Goal: Transaction & Acquisition: Purchase product/service

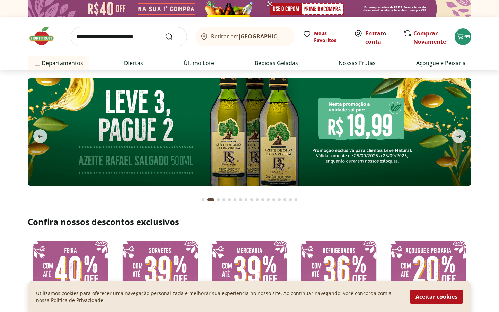
type input "**"
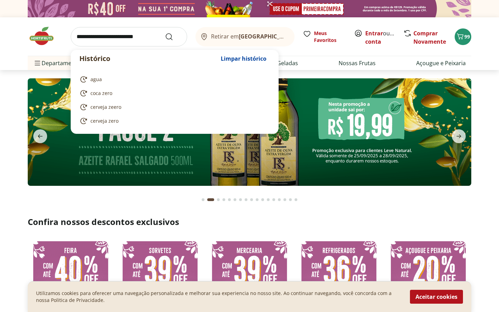
click at [136, 38] on input "search" at bounding box center [129, 36] width 116 height 19
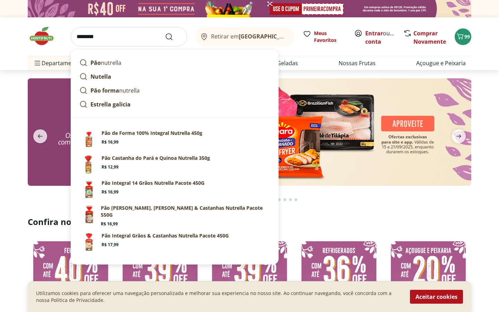
click at [163, 34] on input "********" at bounding box center [129, 36] width 116 height 19
type input "********"
click at [167, 37] on icon "Submit Search" at bounding box center [169, 37] width 8 height 8
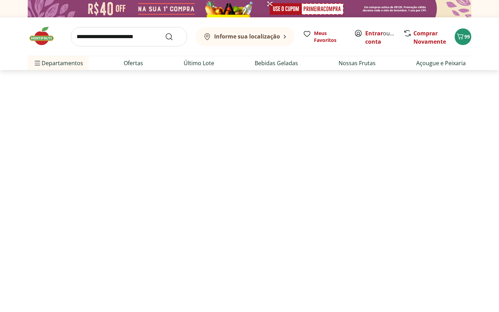
select select "**********"
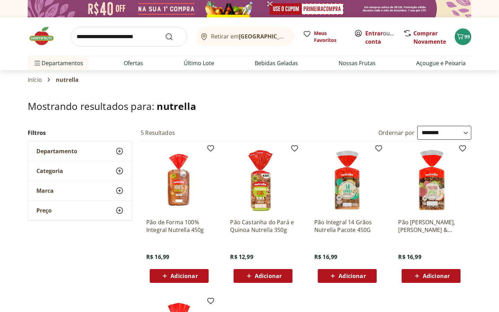
click at [179, 227] on span "Adicionar" at bounding box center [183, 276] width 27 height 6
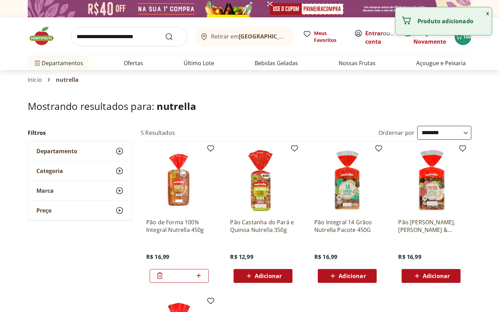
click at [199, 227] on icon at bounding box center [198, 275] width 4 height 4
type input "*"
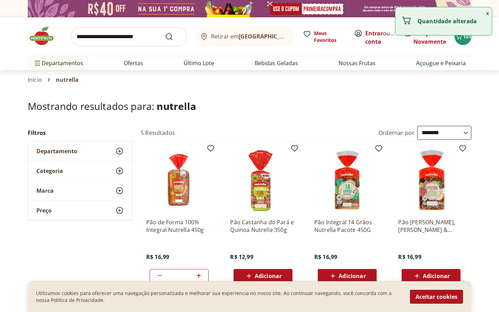
click at [121, 40] on input "search" at bounding box center [129, 36] width 116 height 19
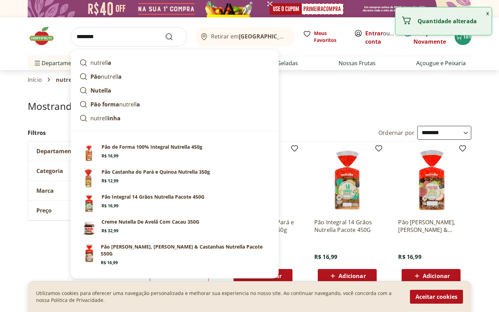
click at [165, 33] on button "Submit Search" at bounding box center [173, 37] width 17 height 8
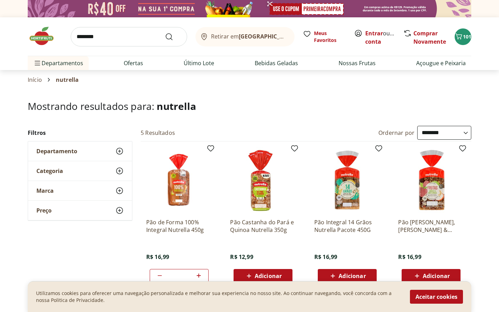
click at [89, 38] on input "********" at bounding box center [129, 36] width 116 height 19
type input "********"
click at [165, 33] on button "Submit Search" at bounding box center [173, 37] width 17 height 8
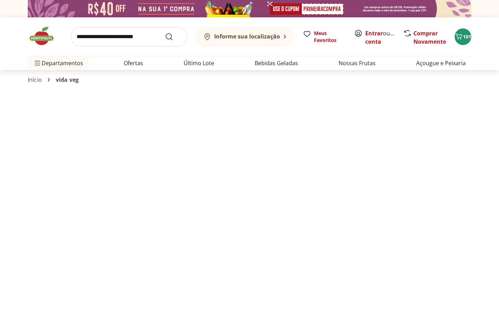
select select "**********"
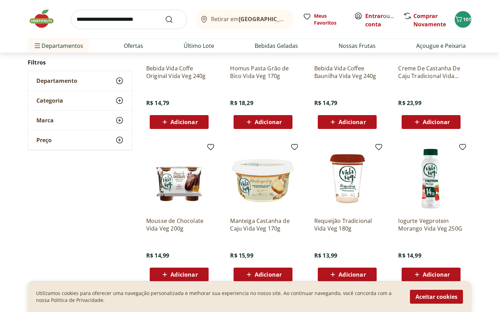
scroll to position [159, 0]
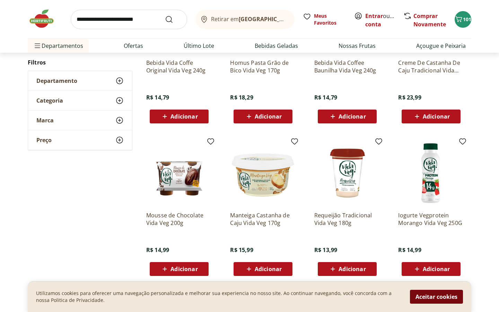
click at [434, 227] on button "Aceitar cookies" at bounding box center [436, 297] width 53 height 14
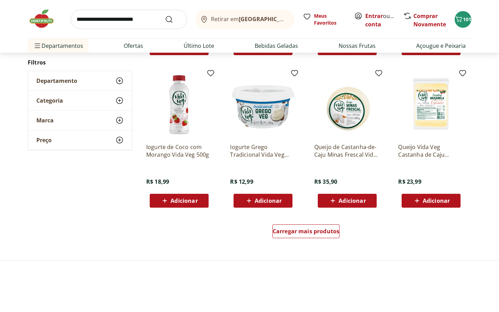
scroll to position [380, 0]
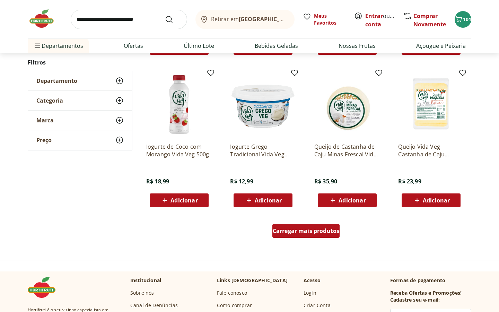
click at [325, 227] on span "Carregar mais produtos" at bounding box center [306, 231] width 67 height 6
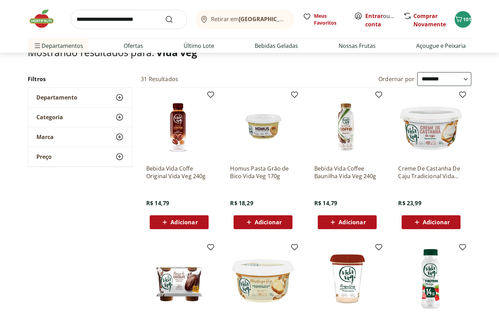
scroll to position [0, 0]
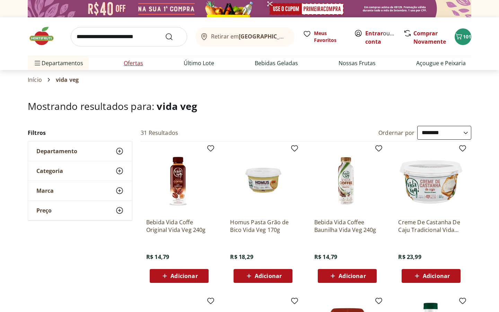
click at [125, 61] on link "Ofertas" at bounding box center [133, 63] width 19 height 8
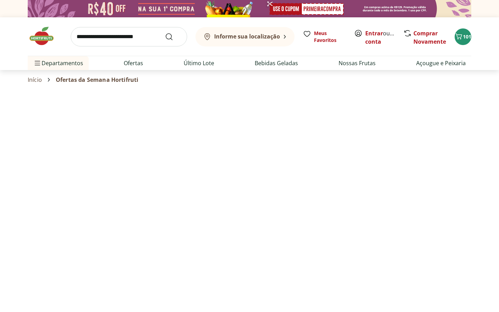
select select "**********"
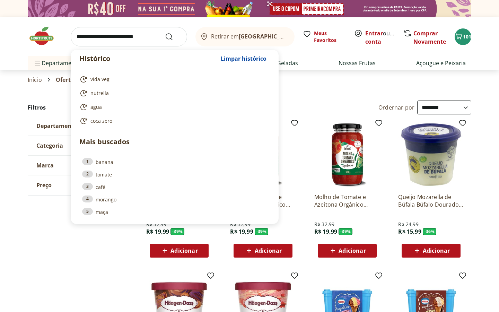
click at [130, 38] on input "search" at bounding box center [129, 36] width 116 height 19
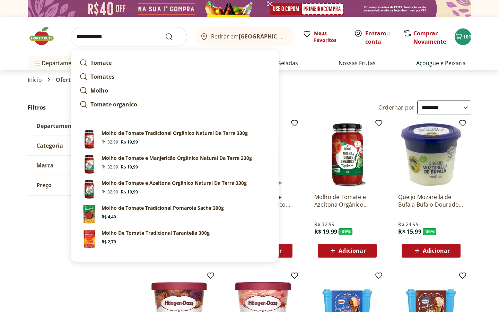
type input "**********"
click at [165, 33] on button "Submit Search" at bounding box center [173, 37] width 17 height 8
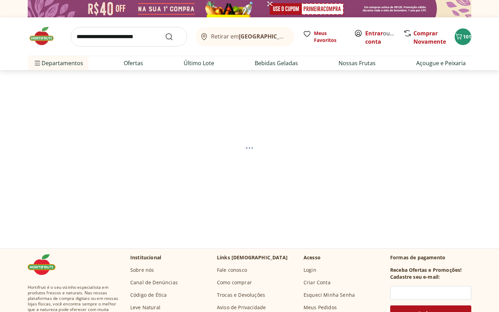
select select "**********"
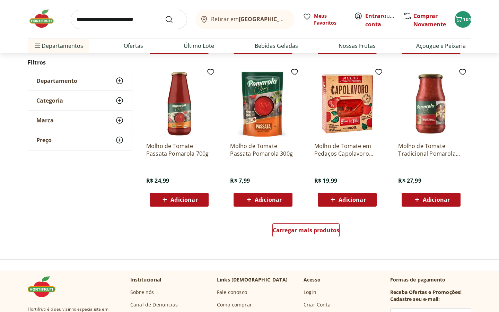
scroll to position [409, 0]
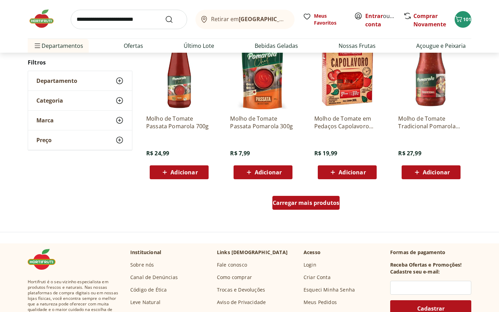
click at [317, 204] on span "Carregar mais produtos" at bounding box center [306, 203] width 67 height 6
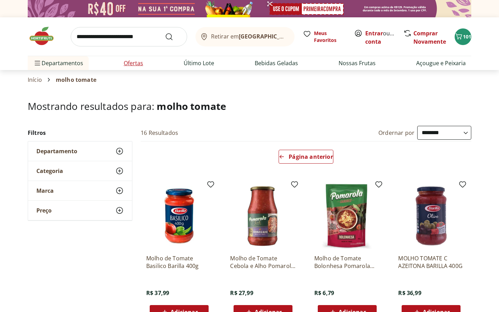
click at [126, 67] on link "Ofertas" at bounding box center [133, 63] width 19 height 8
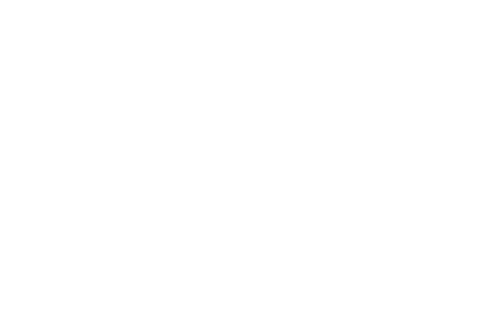
select select "**********"
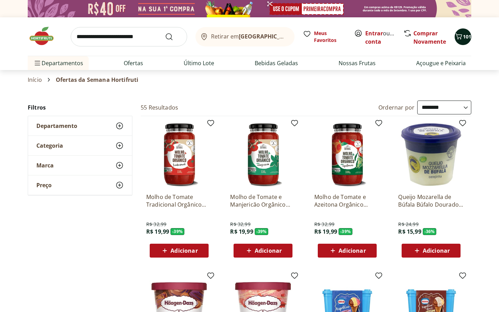
click at [434, 38] on icon "Carrinho" at bounding box center [459, 36] width 8 height 8
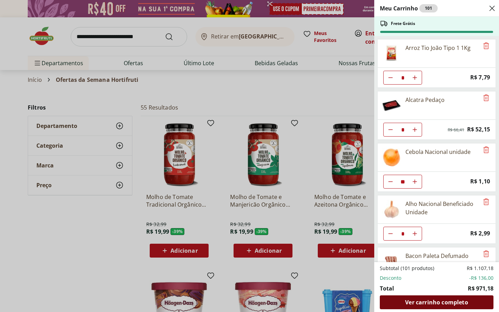
click at [421, 227] on span "Ver carrinho completo" at bounding box center [436, 302] width 63 height 6
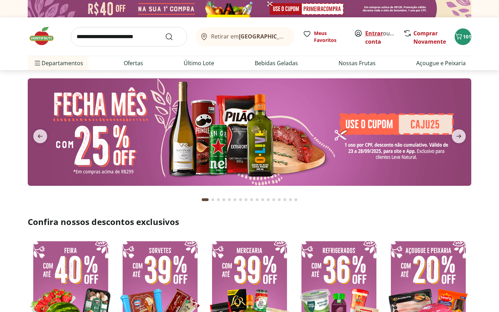
click at [370, 33] on link "Entrar" at bounding box center [374, 33] width 18 height 8
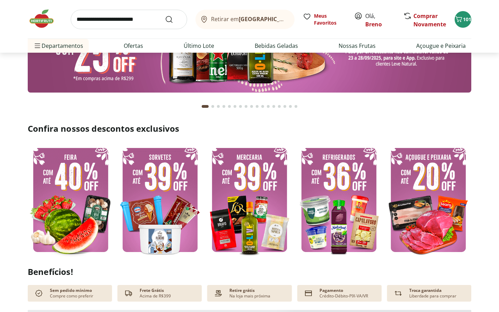
scroll to position [107, 0]
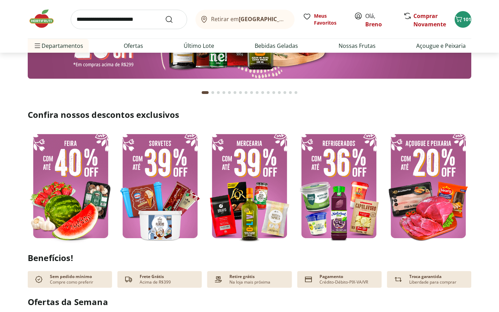
click at [82, 173] on img at bounding box center [71, 186] width 86 height 115
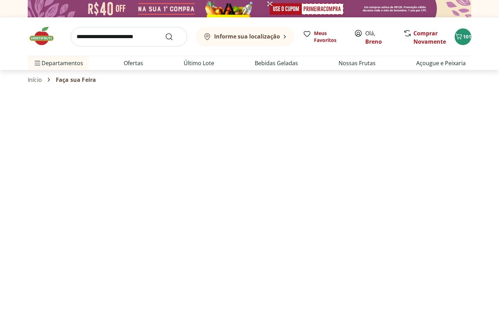
select select "**********"
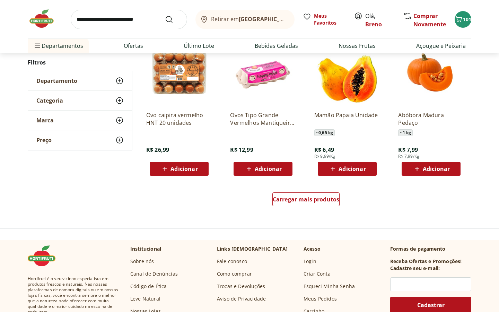
scroll to position [387, 0]
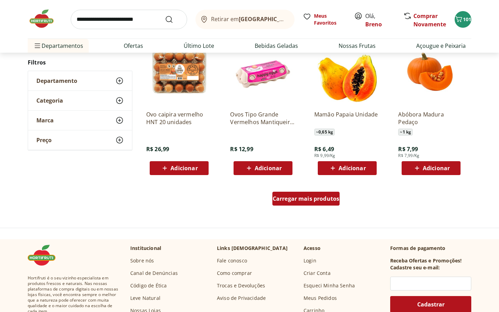
click at [323, 200] on span "Carregar mais produtos" at bounding box center [306, 199] width 67 height 6
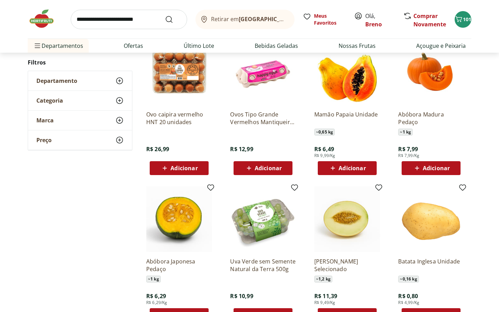
click at [345, 171] on span "Adicionar" at bounding box center [352, 168] width 27 height 6
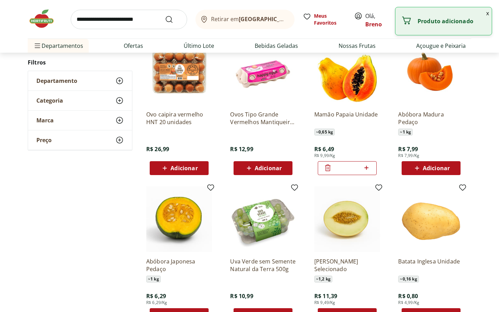
click at [365, 169] on icon at bounding box center [366, 168] width 9 height 8
type input "*"
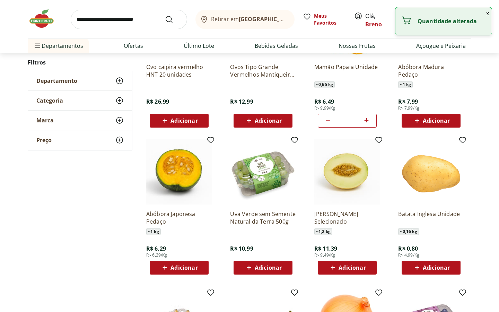
scroll to position [439, 0]
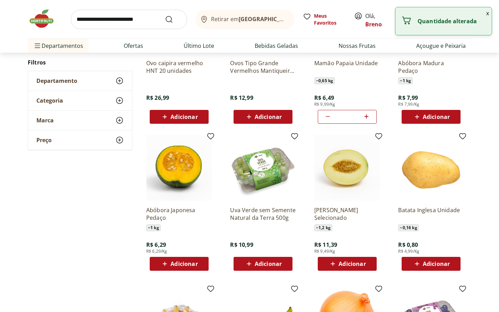
click at [488, 12] on button "x" at bounding box center [487, 13] width 8 height 12
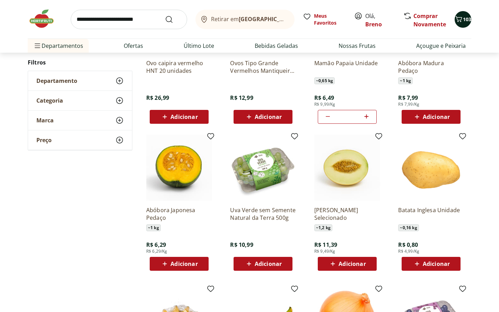
click at [465, 22] on span "103" at bounding box center [467, 19] width 8 height 7
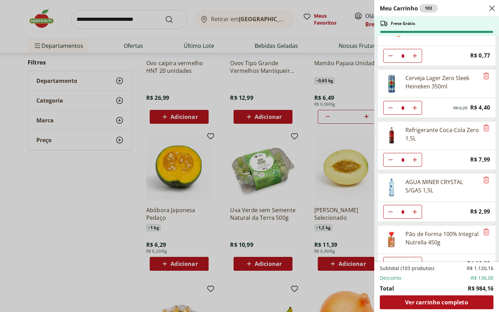
scroll to position [972, 0]
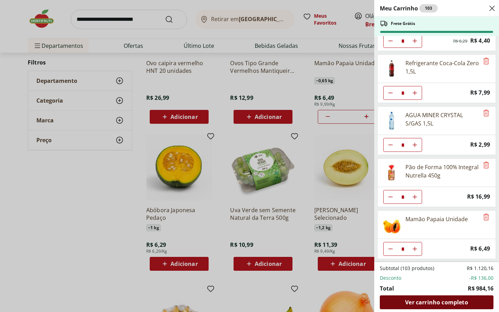
click at [457, 299] on span "Ver carrinho completo" at bounding box center [436, 302] width 63 height 6
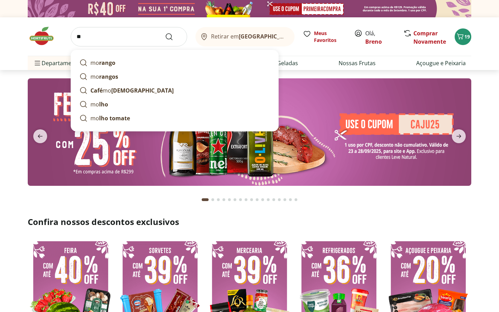
type input "*"
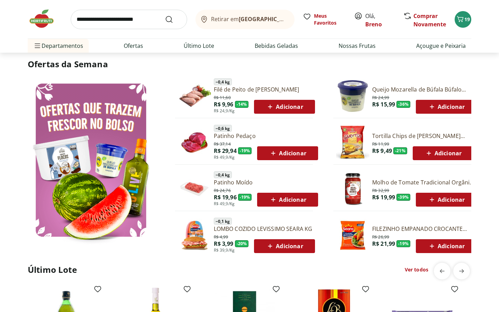
scroll to position [343, 0]
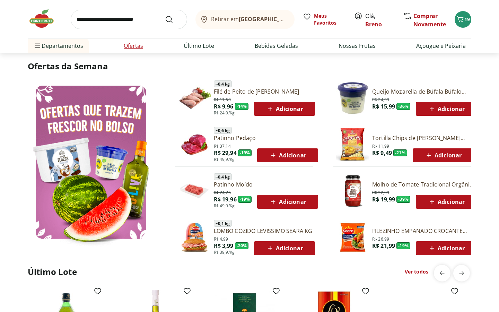
click at [129, 45] on link "Ofertas" at bounding box center [133, 46] width 19 height 8
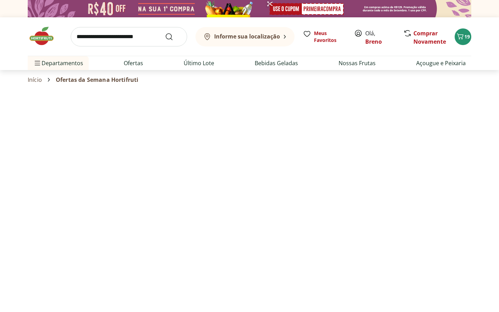
select select "**********"
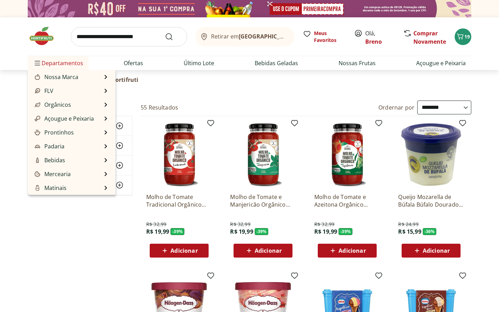
click at [69, 61] on span "Departamentos" at bounding box center [58, 63] width 50 height 17
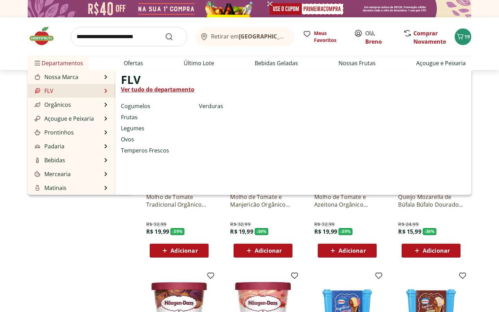
click at [152, 88] on link "Ver tudo do departamento" at bounding box center [157, 89] width 73 height 8
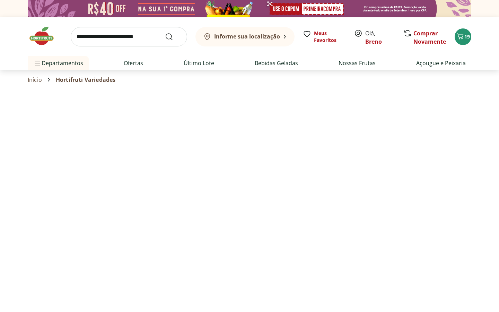
select select "**********"
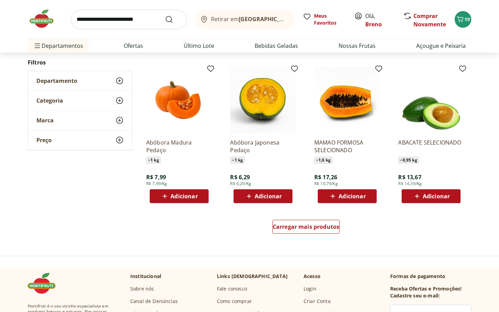
scroll to position [362, 0]
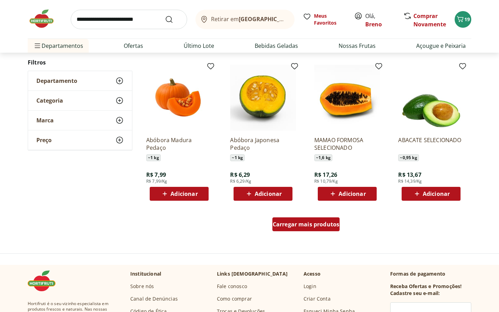
click at [298, 225] on span "Carregar mais produtos" at bounding box center [306, 224] width 67 height 6
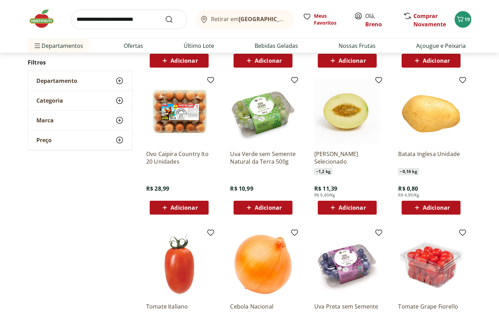
scroll to position [500, 0]
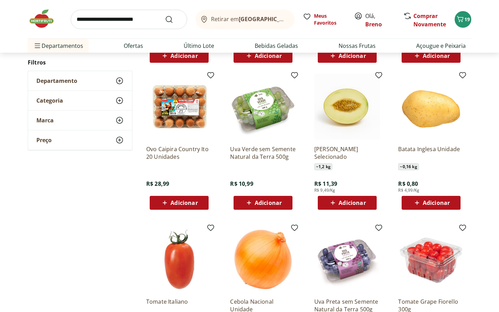
click at [264, 205] on span "Adicionar" at bounding box center [268, 203] width 27 height 6
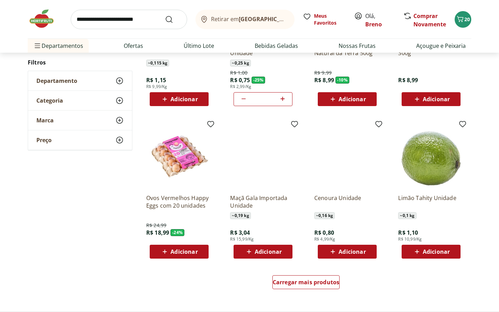
scroll to position [780, 0]
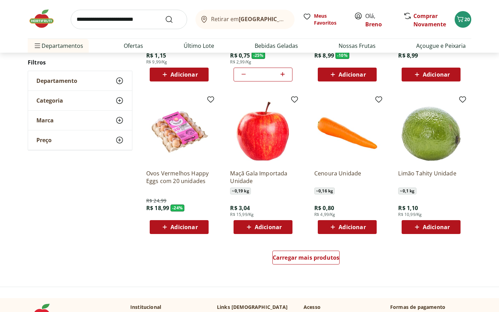
click at [336, 227] on icon at bounding box center [332, 227] width 9 height 8
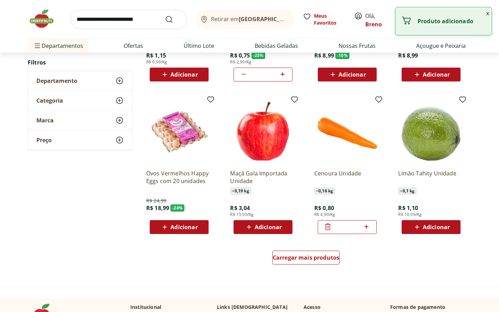
click at [366, 226] on icon at bounding box center [366, 226] width 9 height 8
type input "*"
click at [316, 257] on span "Carregar mais produtos" at bounding box center [306, 258] width 67 height 6
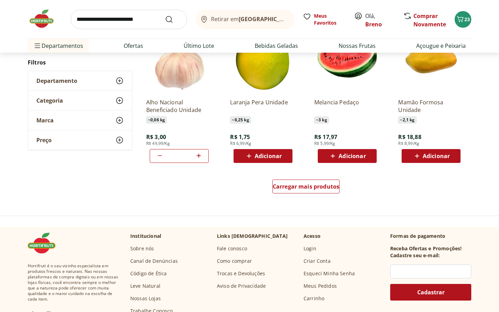
scroll to position [1312, 0]
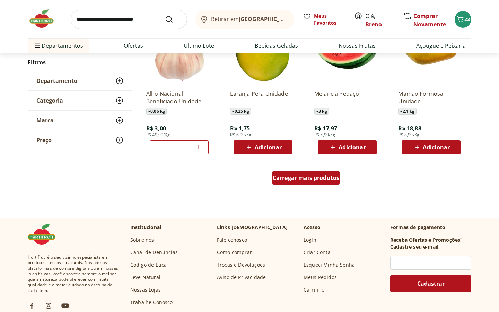
click at [327, 179] on span "Carregar mais produtos" at bounding box center [306, 178] width 67 height 6
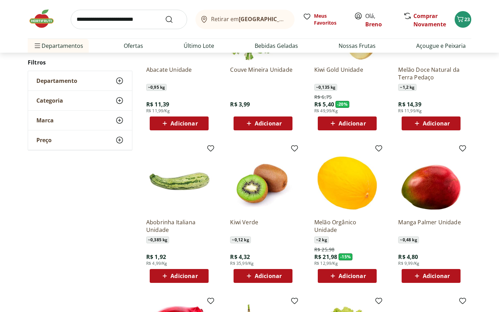
scroll to position [1483, 0]
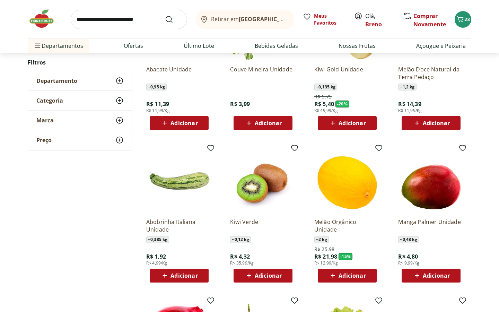
click at [348, 275] on span "Adicionar" at bounding box center [352, 276] width 27 height 6
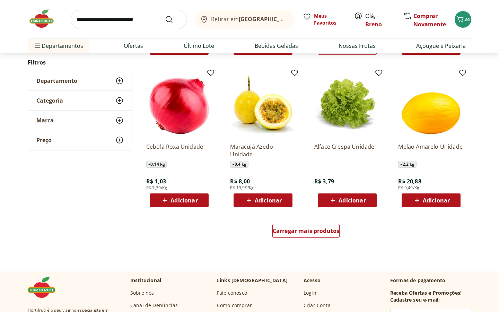
scroll to position [1717, 0]
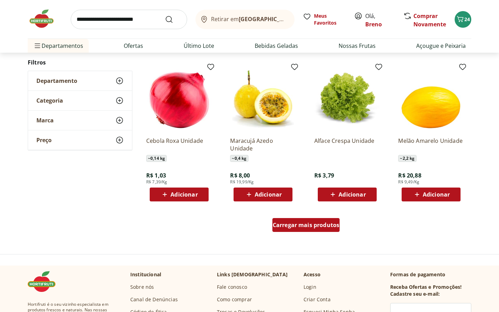
click at [316, 225] on span "Carregar mais produtos" at bounding box center [306, 225] width 67 height 6
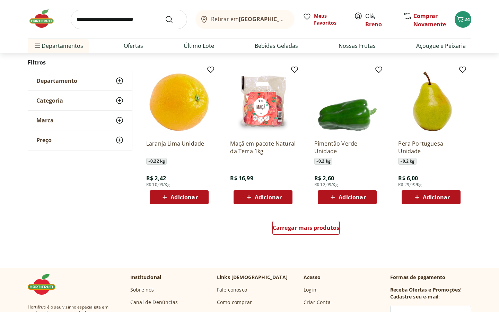
scroll to position [2167, 0]
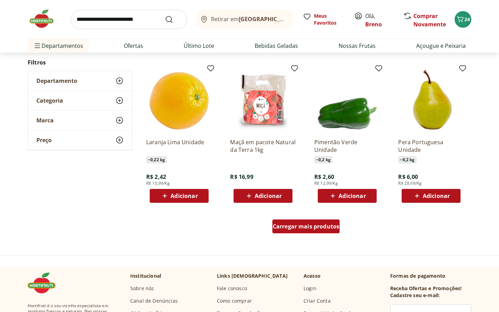
click at [325, 228] on span "Carregar mais produtos" at bounding box center [306, 226] width 67 height 6
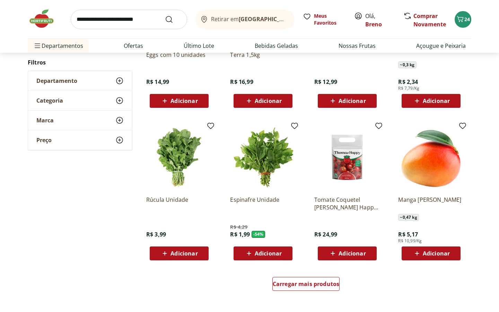
scroll to position [2570, 0]
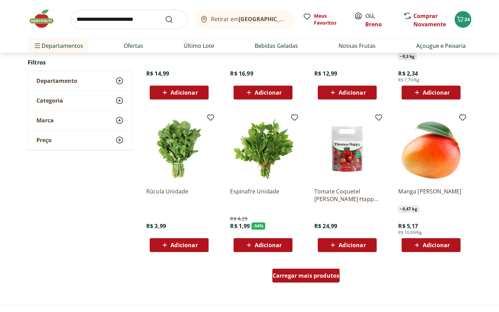
click at [326, 278] on span "Carregar mais produtos" at bounding box center [306, 276] width 67 height 6
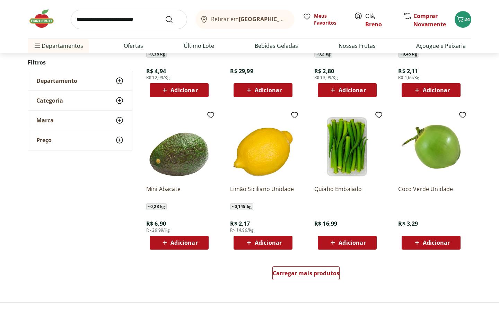
scroll to position [3025, 0]
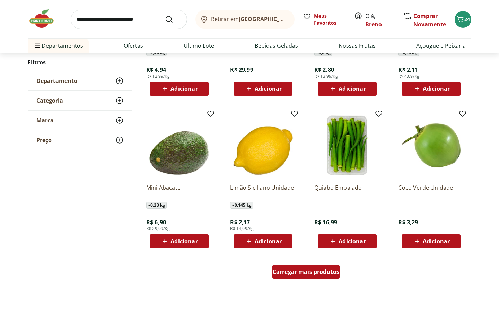
click at [321, 269] on span "Carregar mais produtos" at bounding box center [306, 272] width 67 height 6
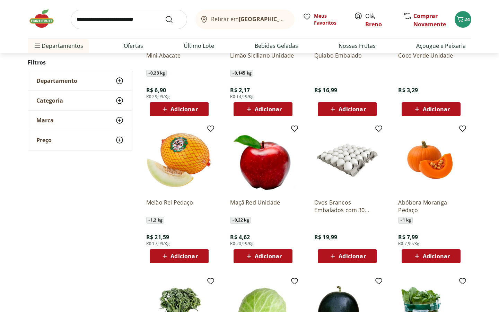
scroll to position [3160, 0]
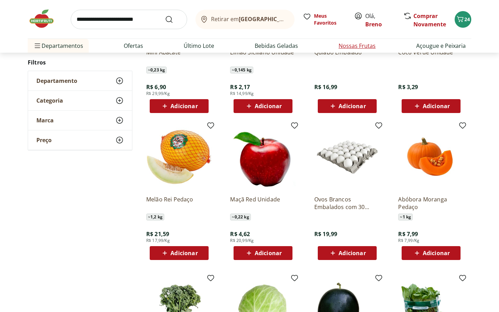
click at [344, 44] on link "Nossas Frutas" at bounding box center [357, 46] width 37 height 8
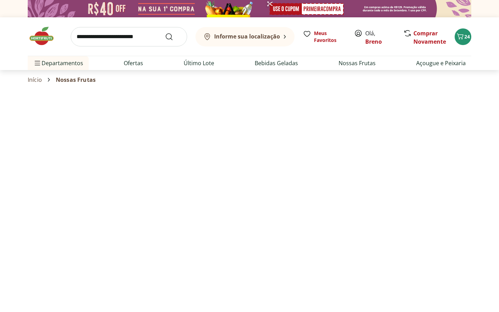
select select "**********"
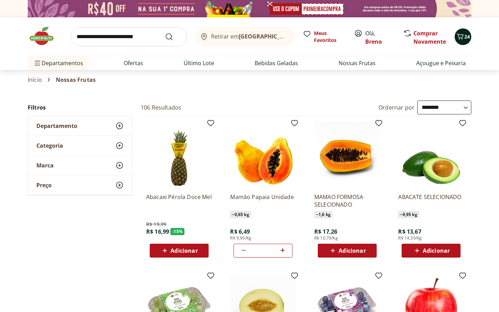
click at [459, 36] on icon "Carrinho" at bounding box center [460, 36] width 8 height 8
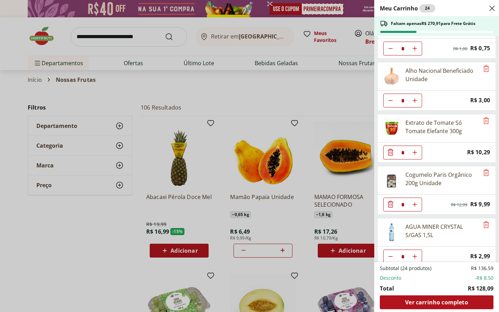
scroll to position [297, 0]
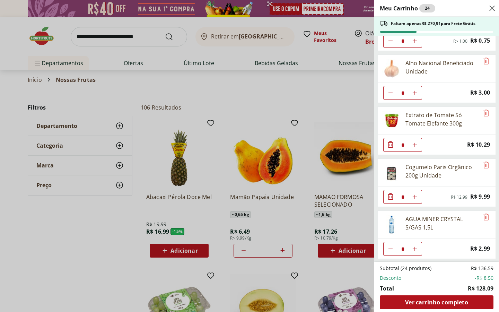
click at [293, 92] on div "Meu Carrinho 24 Faltam apenas R$ 270,91 para Frete Grátis Pão de Forma 100% Int…" at bounding box center [249, 156] width 499 height 312
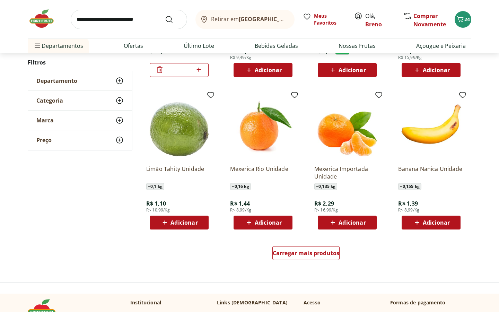
scroll to position [343, 0]
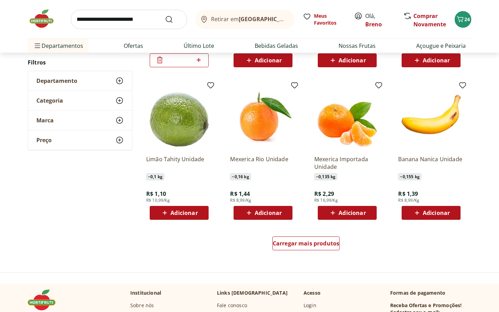
click at [344, 208] on div "Adicionar" at bounding box center [347, 213] width 48 height 12
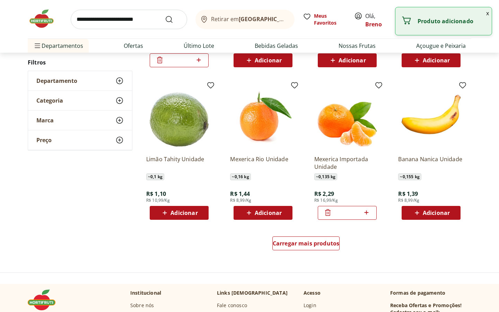
click at [368, 213] on icon at bounding box center [366, 212] width 9 height 8
click at [324, 212] on icon at bounding box center [328, 212] width 8 height 8
type input "*"
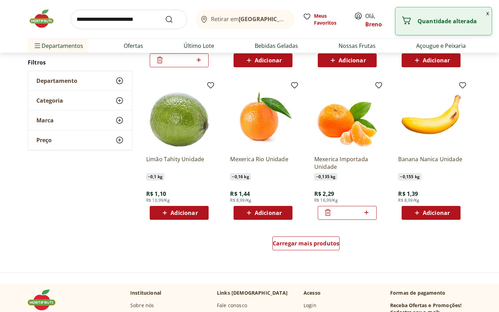
click at [324, 212] on icon at bounding box center [328, 212] width 8 height 8
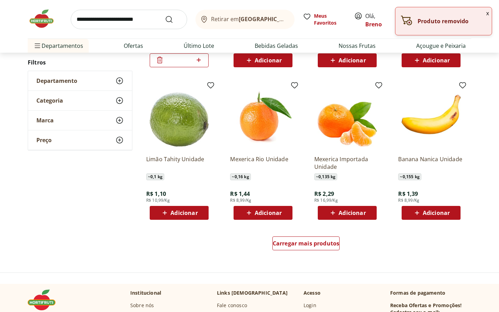
click at [290, 216] on button "Adicionar" at bounding box center [263, 213] width 59 height 14
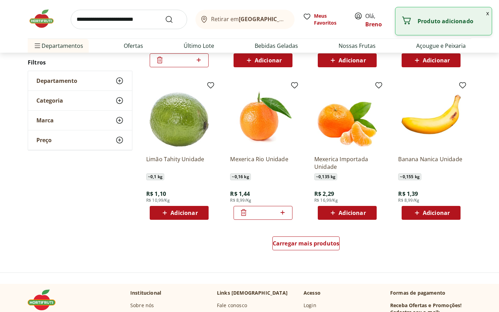
click at [282, 216] on icon at bounding box center [282, 212] width 9 height 8
type input "*"
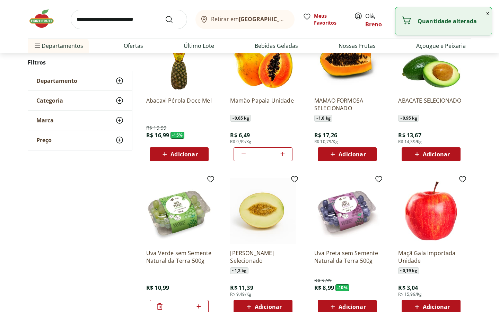
scroll to position [0, 0]
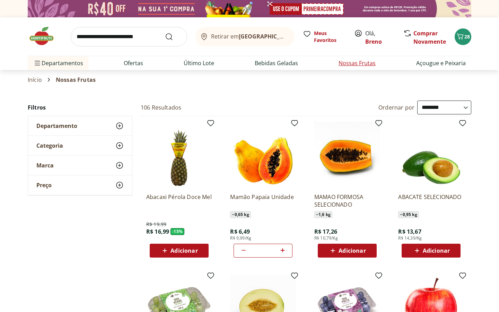
click at [350, 64] on link "Nossas Frutas" at bounding box center [357, 63] width 37 height 8
click at [421, 60] on link "Açougue e Peixaria" at bounding box center [441, 63] width 50 height 8
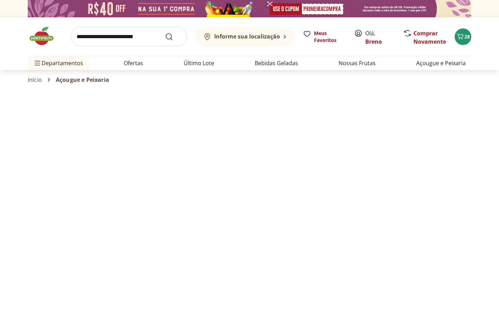
select select "**********"
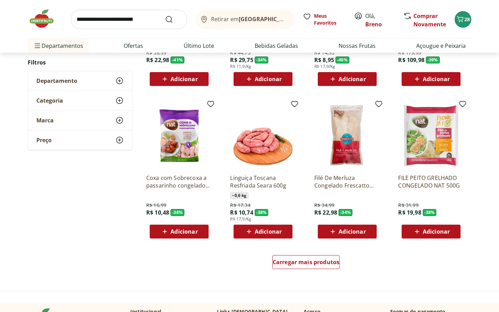
scroll to position [324, 0]
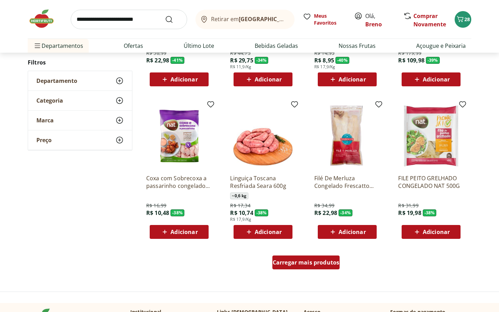
click at [312, 267] on div "Carregar mais produtos" at bounding box center [306, 262] width 68 height 14
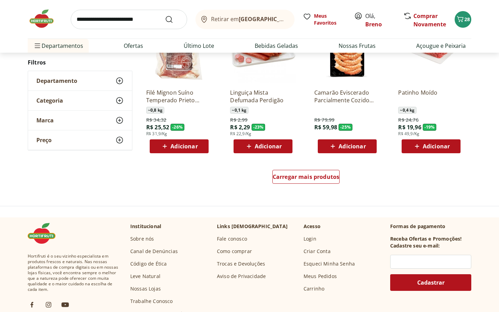
scroll to position [867, 0]
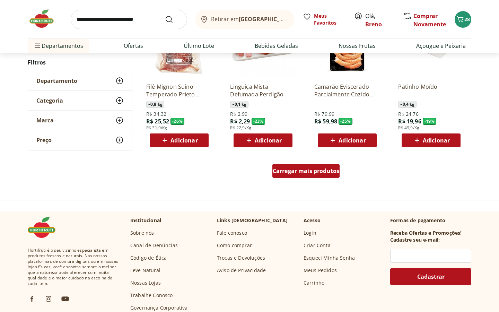
click at [280, 176] on div "Carregar mais produtos" at bounding box center [306, 171] width 68 height 14
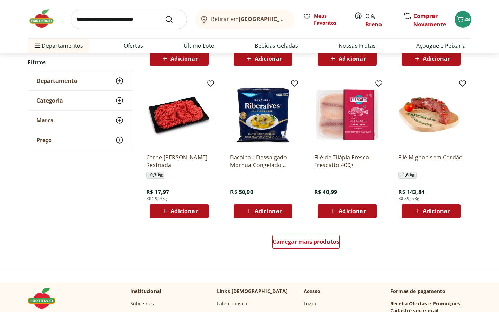
scroll to position [1248, 0]
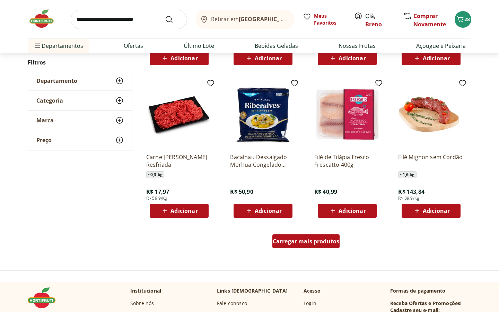
click at [311, 241] on span "Carregar mais produtos" at bounding box center [306, 241] width 67 height 6
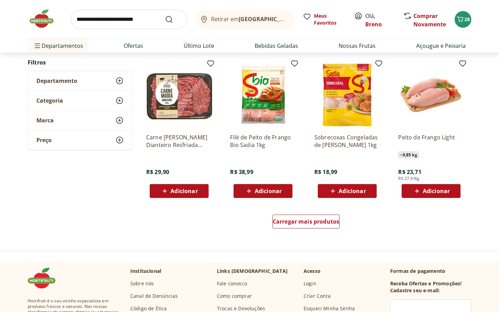
scroll to position [1720, 0]
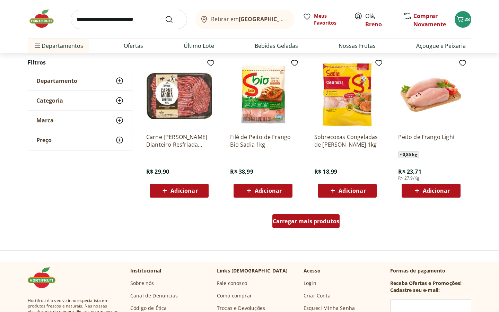
click at [325, 218] on span "Carregar mais produtos" at bounding box center [306, 221] width 67 height 6
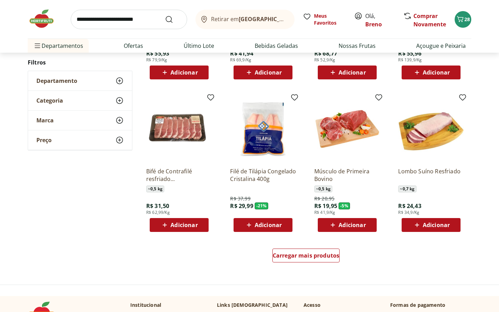
scroll to position [2140, 0]
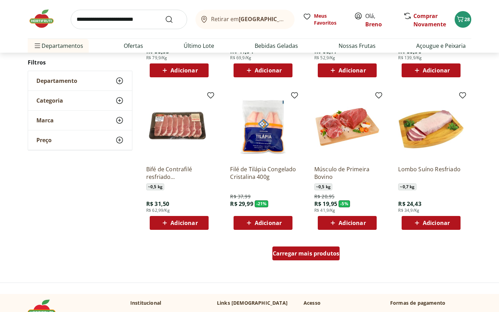
click at [321, 256] on span "Carregar mais produtos" at bounding box center [306, 254] width 67 height 6
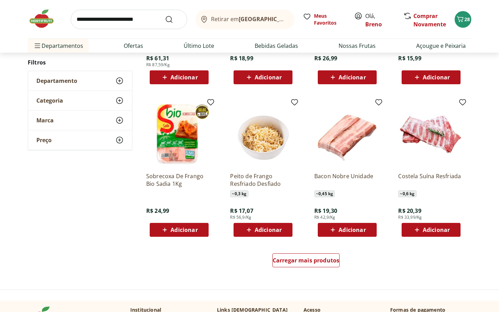
scroll to position [2585, 0]
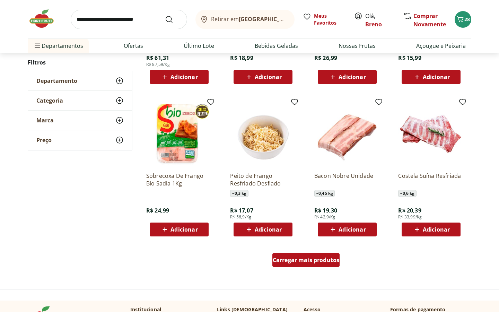
click at [327, 261] on span "Carregar mais produtos" at bounding box center [306, 260] width 67 height 6
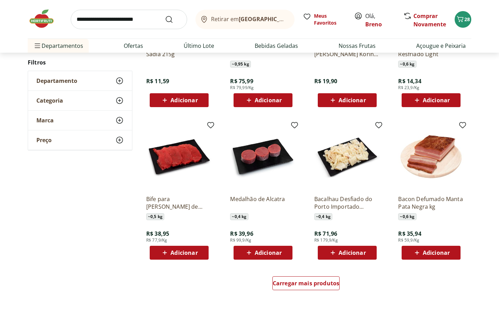
scroll to position [3049, 0]
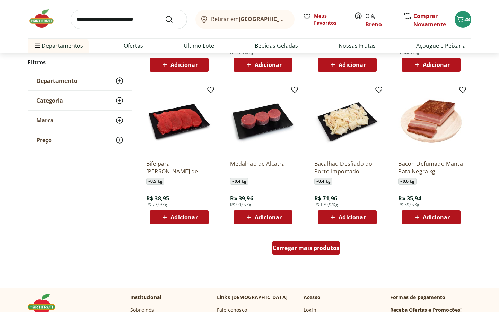
click at [330, 246] on span "Carregar mais produtos" at bounding box center [306, 248] width 67 height 6
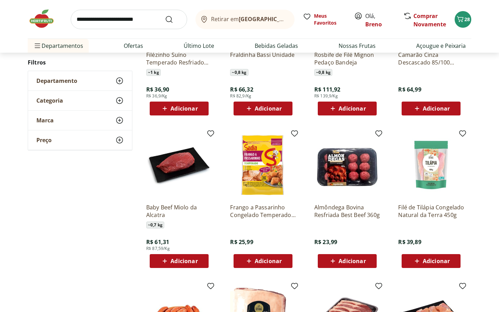
scroll to position [3306, 0]
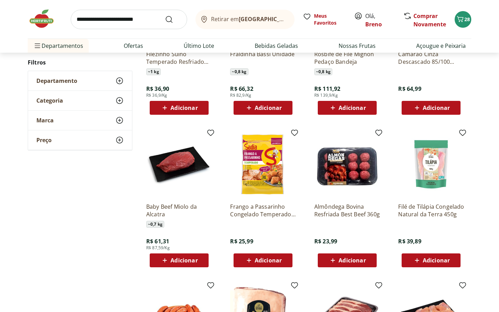
click at [456, 28] on div "Retirar em Rio de Janeiro/RJ Meus Favoritos Olá, Breno Comprar Novamente 28" at bounding box center [250, 19] width 444 height 38
click at [458, 25] on button "28" at bounding box center [463, 19] width 17 height 17
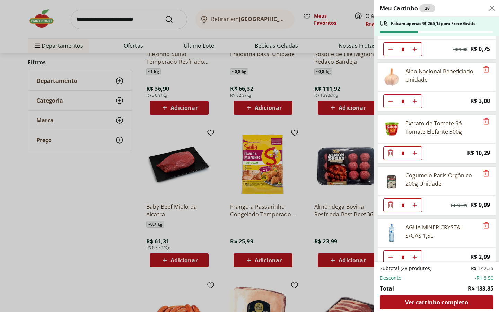
scroll to position [349, 0]
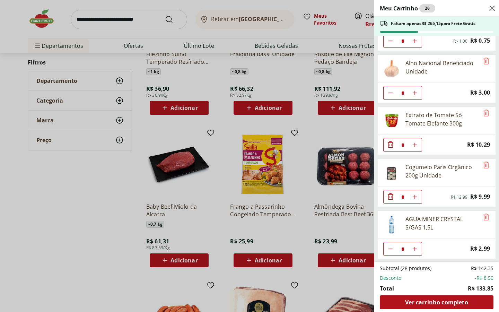
click at [88, 169] on div "Meu Carrinho 28 Faltam apenas R$ 265,15 para Frete Grátis Pão de Forma 100% Int…" at bounding box center [249, 156] width 499 height 312
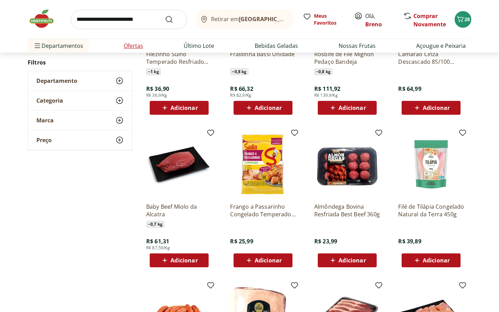
click at [132, 48] on link "Ofertas" at bounding box center [133, 46] width 19 height 8
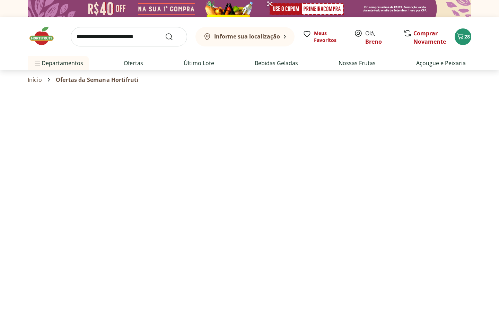
select select "**********"
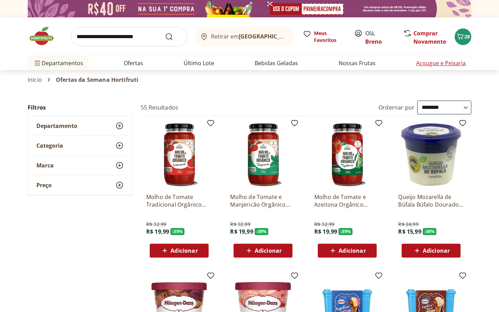
click at [425, 62] on link "Açougue e Peixaria" at bounding box center [441, 63] width 50 height 8
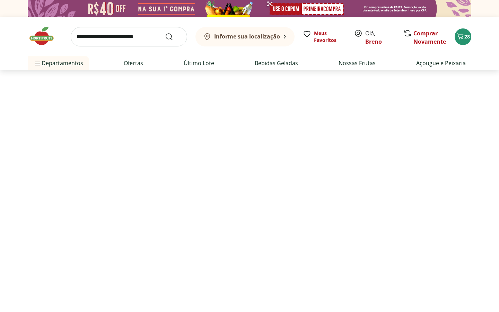
select select "**********"
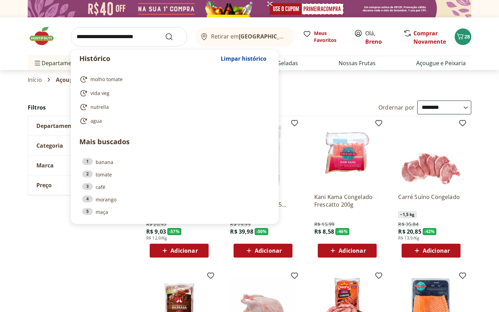
click at [149, 41] on input "search" at bounding box center [129, 36] width 116 height 19
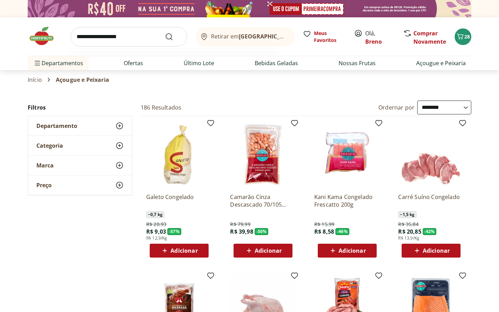
type input "**********"
click at [165, 33] on button "Submit Search" at bounding box center [173, 37] width 17 height 8
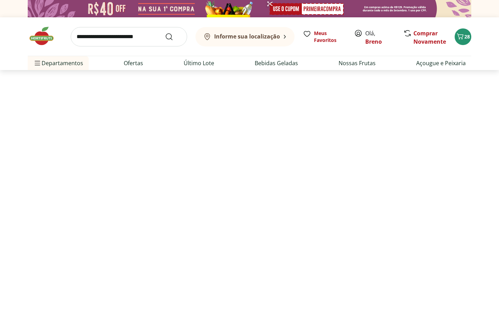
select select "**********"
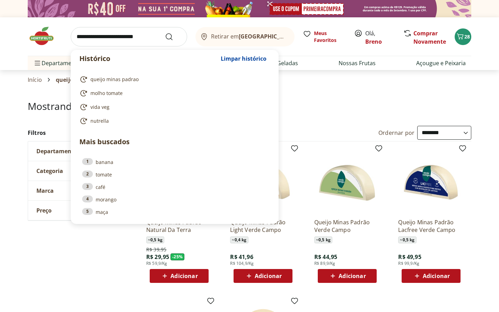
click at [108, 32] on input "search" at bounding box center [129, 36] width 116 height 19
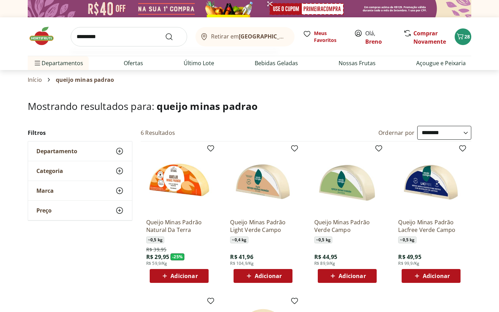
type input "*********"
click at [165, 33] on button "Submit Search" at bounding box center [173, 37] width 17 height 8
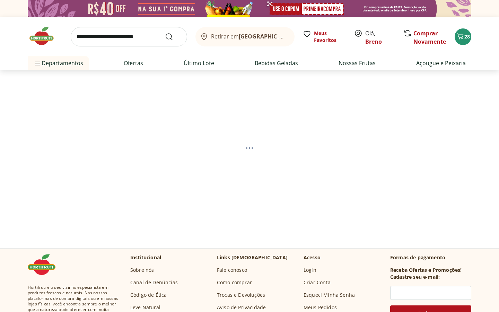
select select "**********"
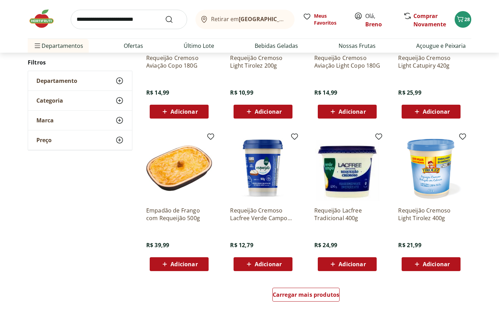
scroll to position [377, 0]
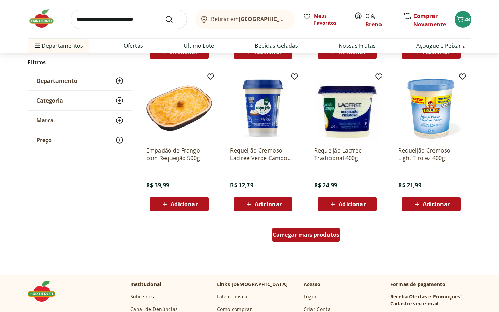
click at [306, 234] on span "Carregar mais produtos" at bounding box center [306, 235] width 67 height 6
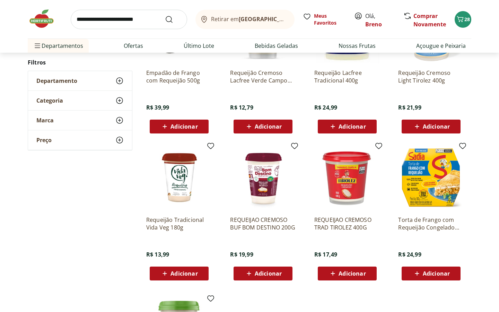
scroll to position [455, 0]
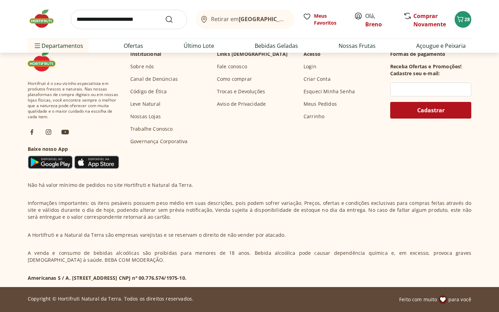
scroll to position [108, 0]
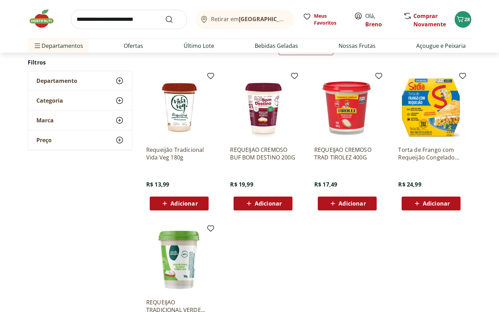
click at [178, 115] on img at bounding box center [179, 107] width 66 height 66
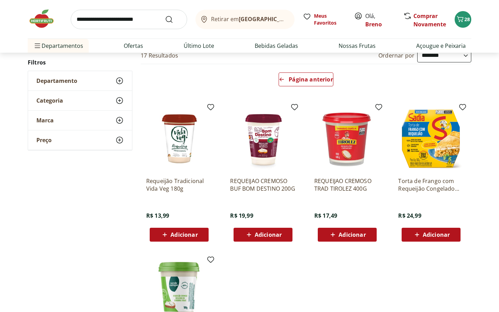
scroll to position [0, 0]
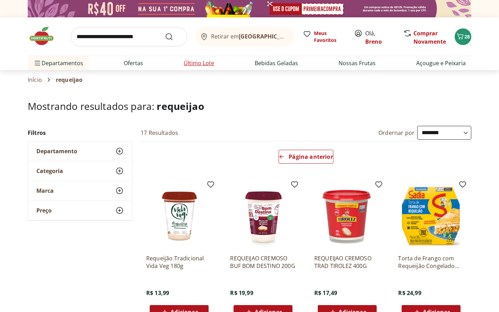
click at [203, 63] on link "Último Lote" at bounding box center [199, 63] width 30 height 8
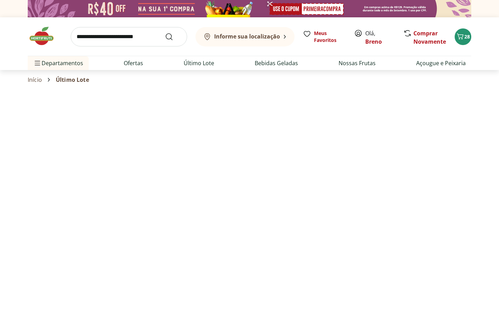
select select "**********"
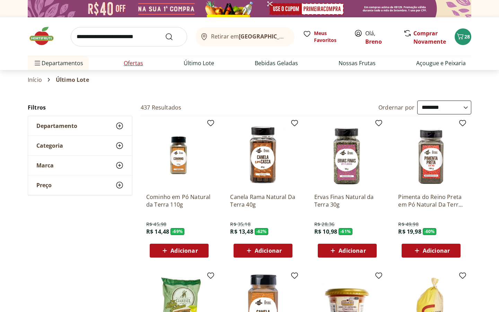
click at [130, 65] on link "Ofertas" at bounding box center [133, 63] width 19 height 8
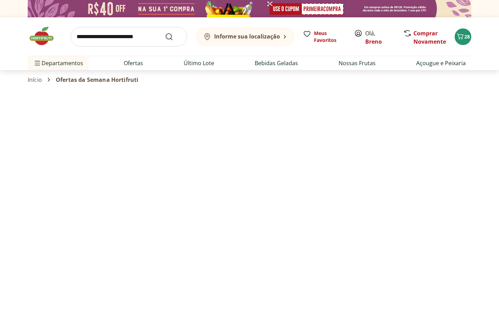
select select "**********"
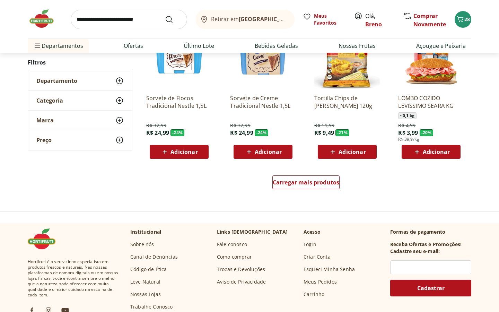
scroll to position [404, 0]
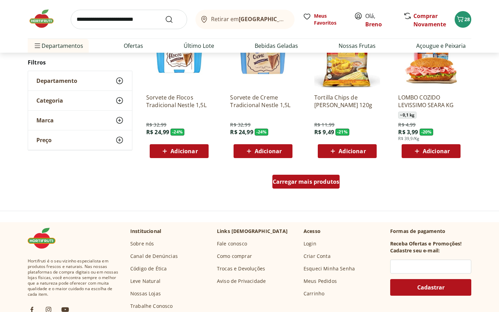
click at [310, 182] on span "Carregar mais produtos" at bounding box center [306, 182] width 67 height 6
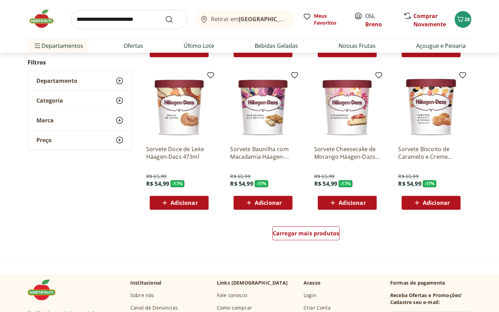
scroll to position [810, 0]
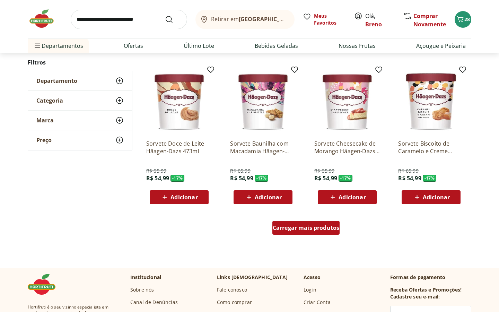
click at [329, 226] on span "Carregar mais produtos" at bounding box center [306, 228] width 67 height 6
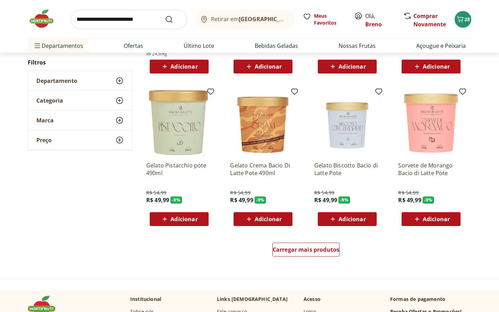
scroll to position [1241, 0]
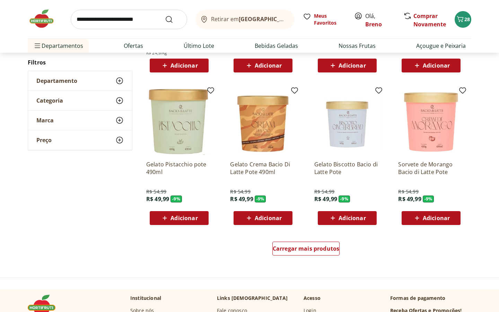
click at [326, 241] on div "Carregar mais produtos" at bounding box center [306, 249] width 336 height 33
click at [322, 246] on span "Carregar mais produtos" at bounding box center [306, 249] width 67 height 6
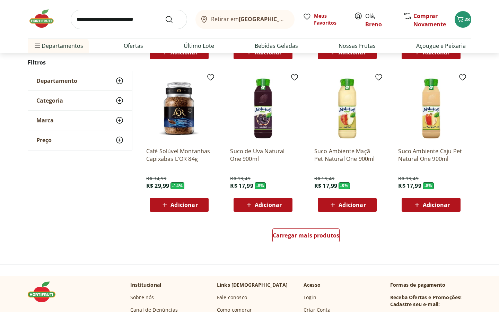
scroll to position [1709, 0]
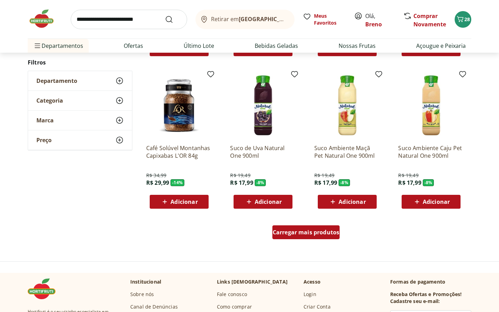
click at [327, 230] on span "Carregar mais produtos" at bounding box center [306, 232] width 67 height 6
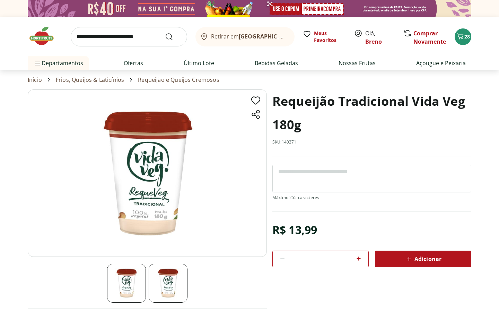
click at [170, 282] on img at bounding box center [168, 283] width 39 height 39
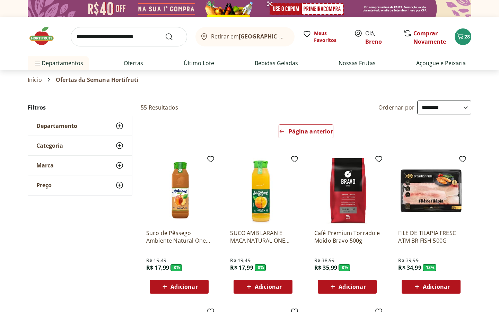
select select "**********"
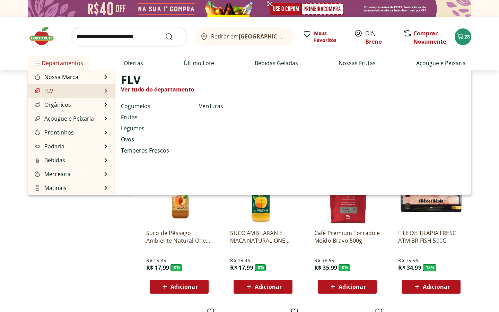
click at [133, 131] on link "Legumes" at bounding box center [133, 128] width 24 height 8
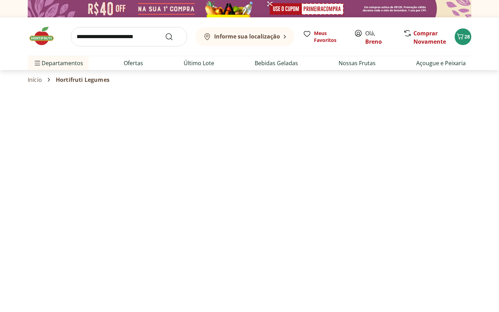
select select "**********"
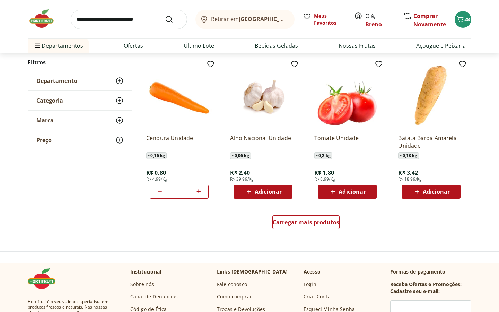
scroll to position [372, 0]
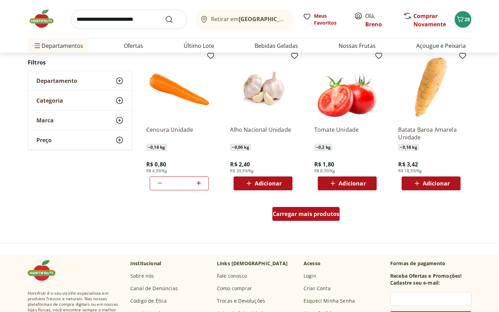
click at [327, 211] on span "Carregar mais produtos" at bounding box center [306, 214] width 67 height 6
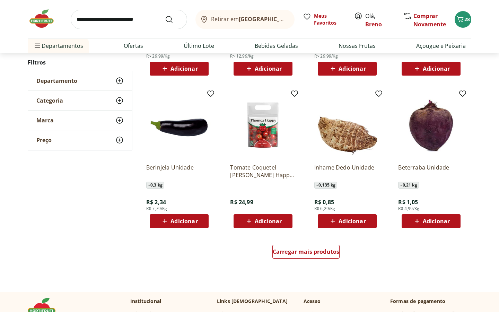
scroll to position [787, 0]
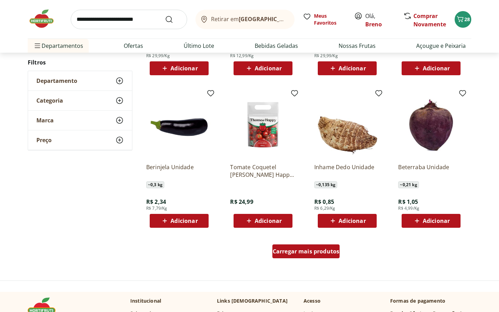
click at [321, 249] on span "Carregar mais produtos" at bounding box center [306, 251] width 67 height 6
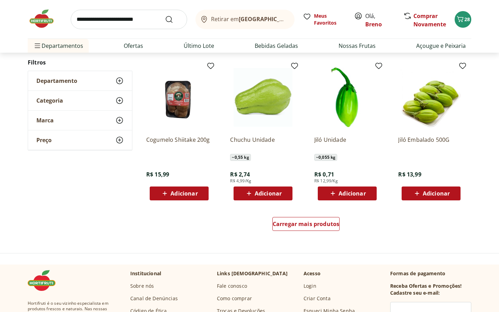
scroll to position [1278, 0]
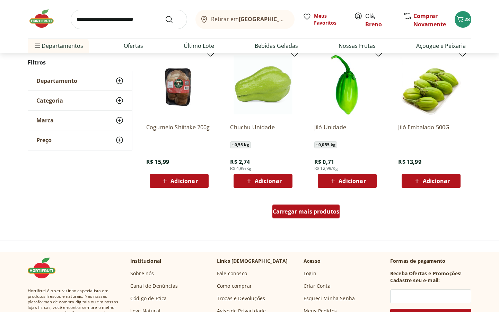
click at [295, 210] on span "Carregar mais produtos" at bounding box center [306, 212] width 67 height 6
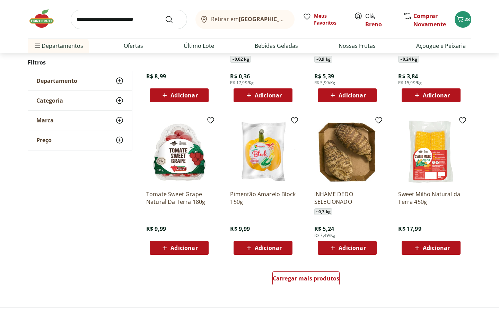
scroll to position [1679, 0]
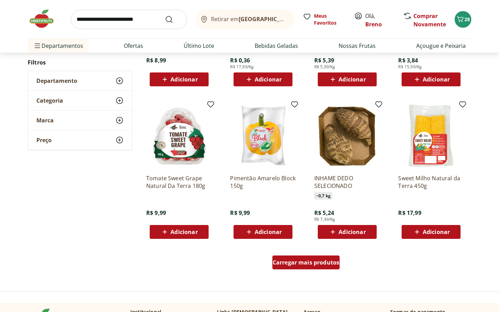
click at [295, 264] on span "Carregar mais produtos" at bounding box center [306, 263] width 67 height 6
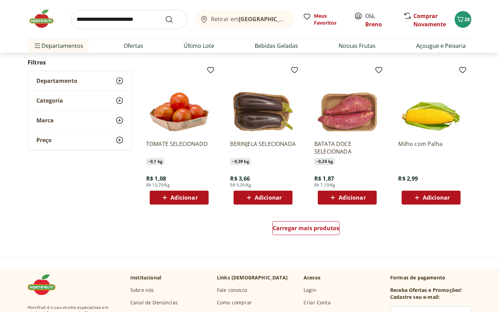
scroll to position [2180, 0]
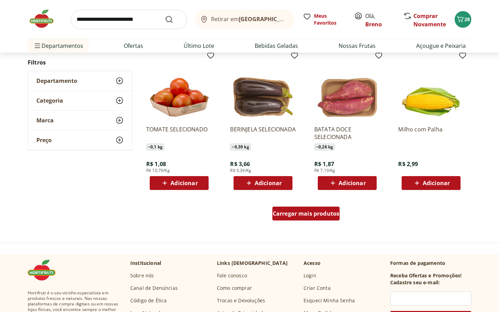
click at [331, 220] on div "Carregar mais produtos" at bounding box center [306, 214] width 68 height 14
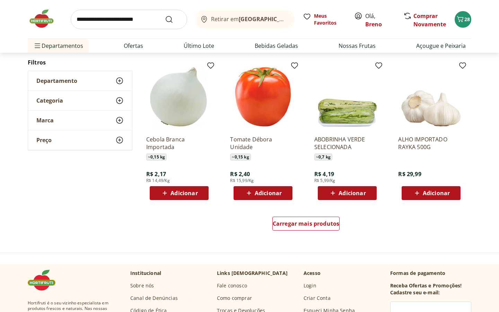
scroll to position [2629, 0]
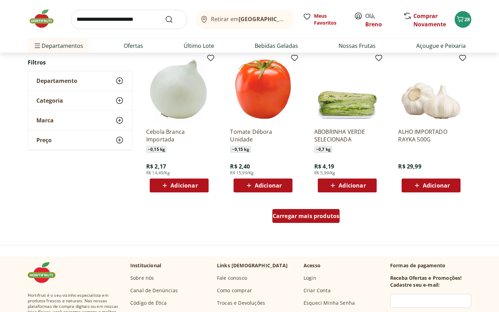
click at [327, 220] on div "Carregar mais produtos" at bounding box center [306, 216] width 68 height 14
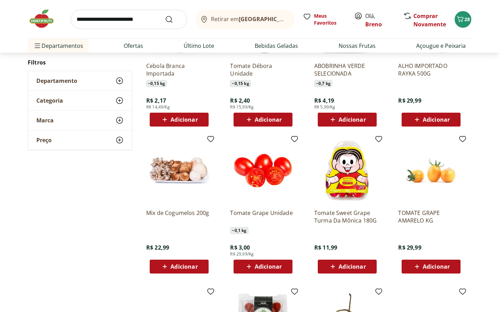
scroll to position [2693, 0]
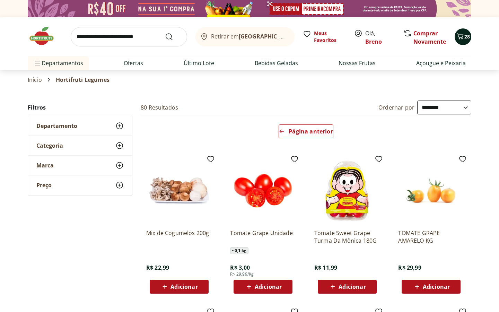
click at [463, 36] on icon "Carrinho" at bounding box center [460, 36] width 7 height 6
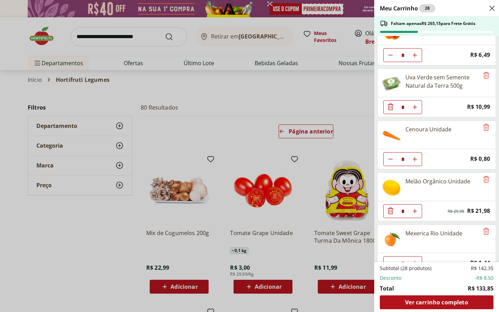
scroll to position [76, 0]
click at [417, 162] on button "Aumentar Quantidade" at bounding box center [415, 158] width 14 height 14
type input "*"
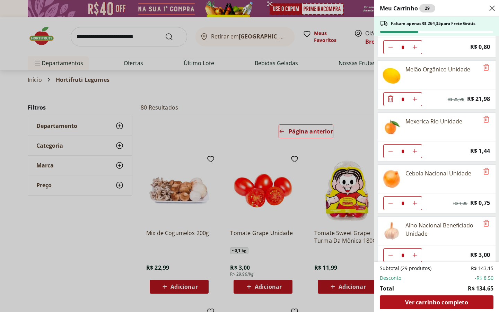
scroll to position [188, 0]
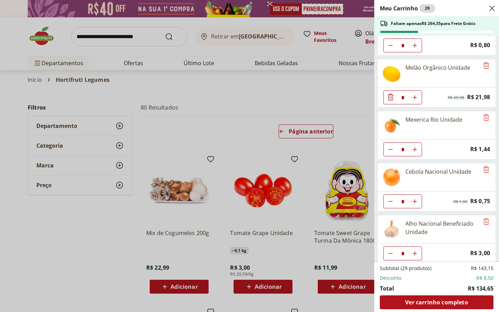
click at [418, 150] on button "Aumentar Quantidade" at bounding box center [415, 149] width 14 height 14
type input "*"
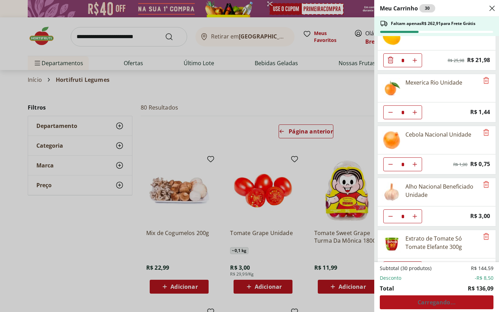
scroll to position [226, 0]
click at [417, 165] on icon "Aumentar Quantidade" at bounding box center [415, 164] width 6 height 6
type input "*"
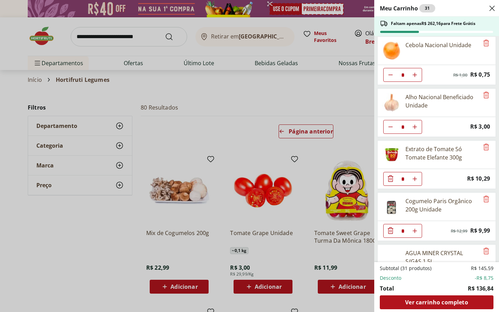
scroll to position [349, 0]
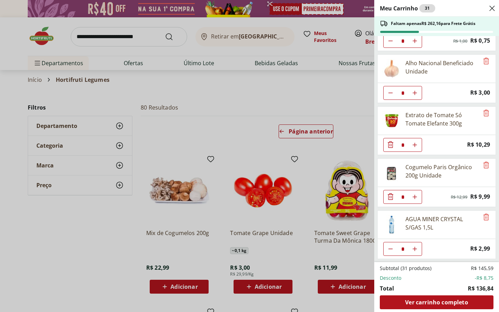
click at [151, 37] on div "Meu Carrinho 31 Faltam apenas R$ 262,16 para Frete Grátis Pão de Forma 100% Int…" at bounding box center [249, 156] width 499 height 312
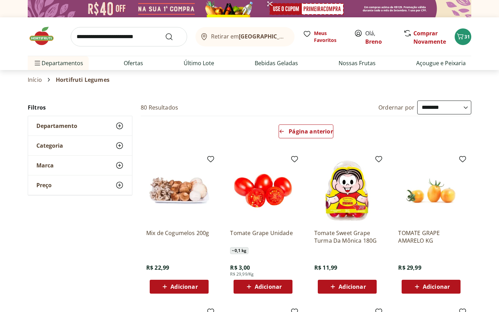
click at [131, 40] on input "search" at bounding box center [129, 36] width 116 height 19
type input "**********"
click at [165, 33] on button "Submit Search" at bounding box center [173, 37] width 17 height 8
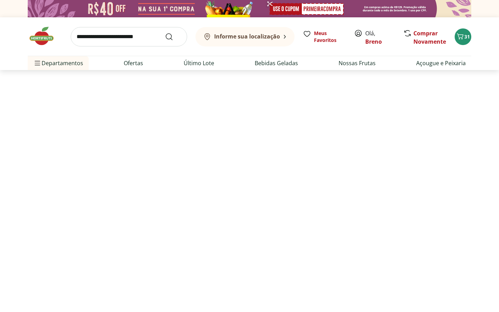
select select "**********"
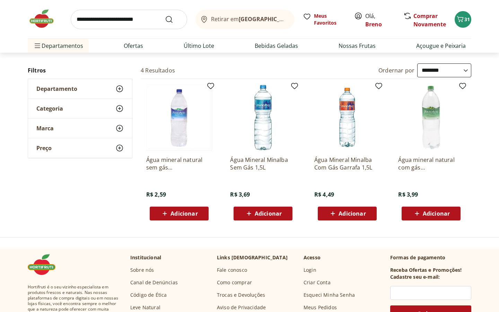
scroll to position [61, 0]
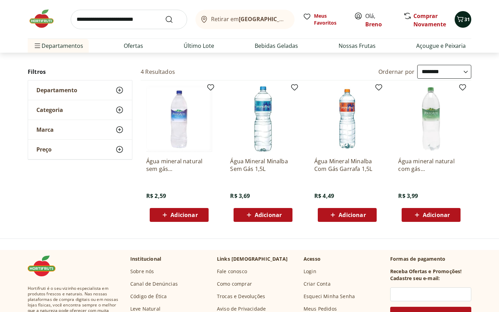
click at [462, 22] on icon "Carrinho" at bounding box center [460, 19] width 8 height 8
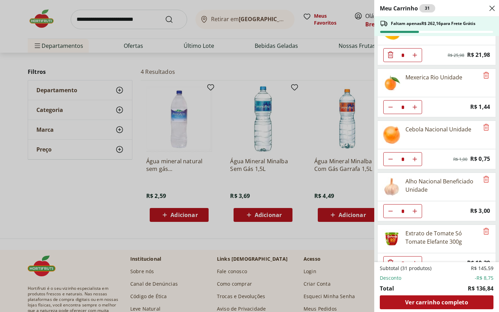
scroll to position [349, 0]
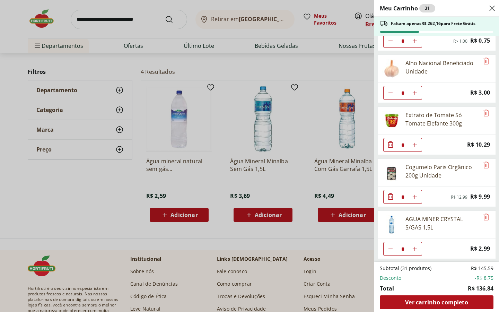
click at [414, 249] on icon "Aumentar Quantidade" at bounding box center [415, 249] width 6 height 6
type input "*"
click at [485, 219] on icon "Remove" at bounding box center [486, 216] width 6 height 7
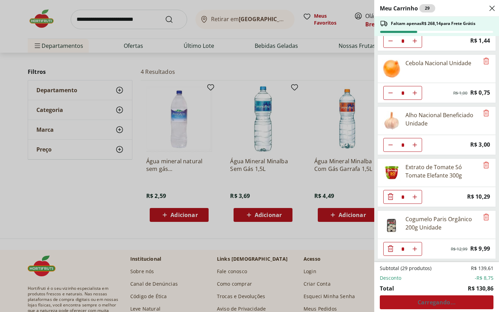
scroll to position [297, 0]
click at [112, 165] on div "Meu Carrinho 29 Faltam apenas R$ 268,14 para Frete Grátis Pão de Forma 100% Int…" at bounding box center [249, 156] width 499 height 312
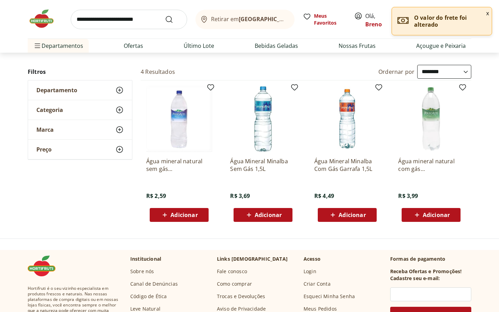
click at [174, 213] on span "Adicionar" at bounding box center [183, 215] width 27 height 6
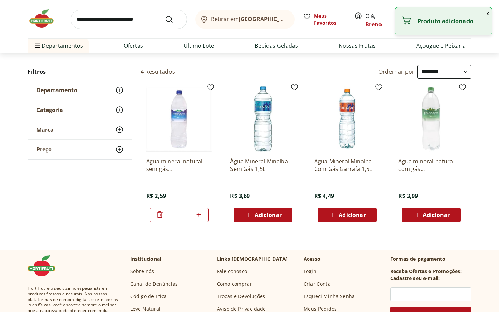
click at [196, 216] on icon at bounding box center [198, 214] width 9 height 8
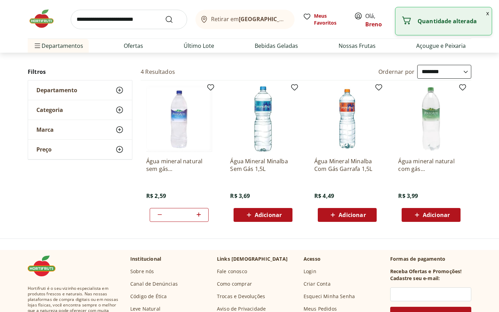
click at [196, 216] on icon at bounding box center [198, 214] width 9 height 8
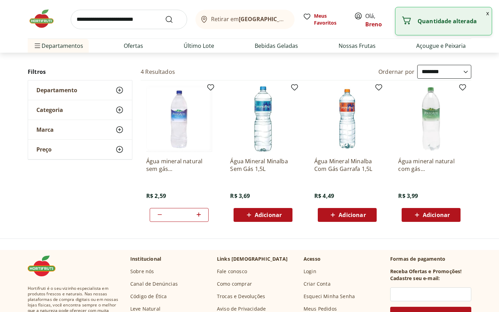
click at [196, 216] on icon at bounding box center [198, 214] width 9 height 8
type input "**"
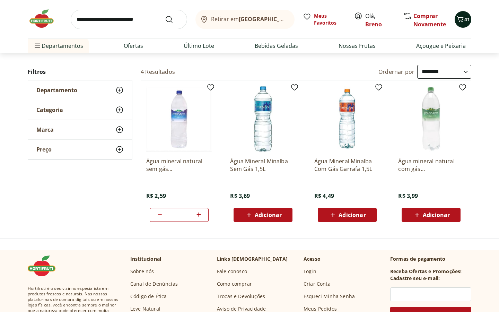
click at [469, 21] on span "41" at bounding box center [467, 19] width 6 height 7
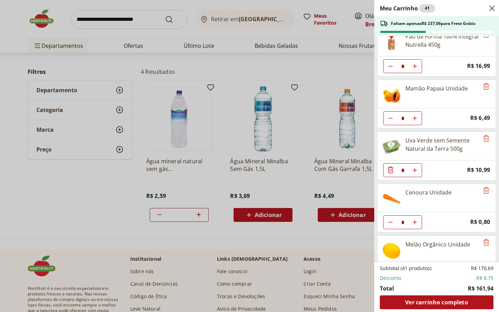
scroll to position [8, 0]
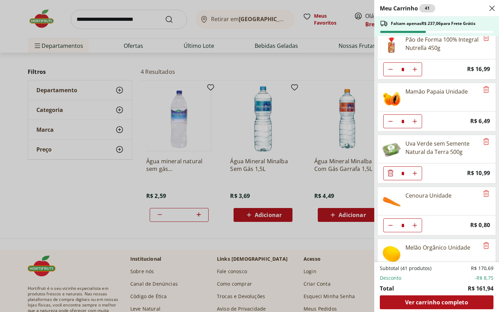
click at [202, 52] on div "Meu Carrinho 41 Faltam apenas R$ 237,06 para Frete Grátis Pão de Forma 100% Int…" at bounding box center [249, 156] width 499 height 312
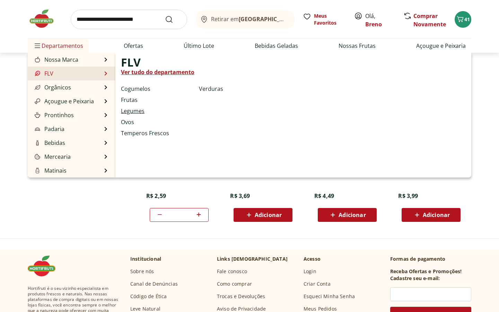
click at [140, 113] on link "Legumes" at bounding box center [133, 111] width 24 height 8
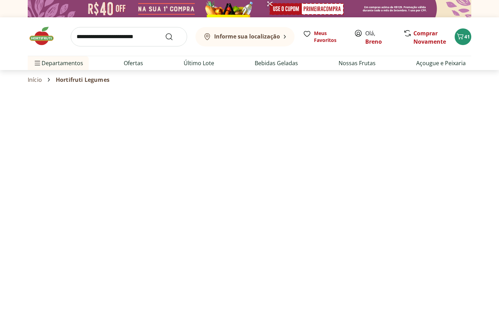
select select "**********"
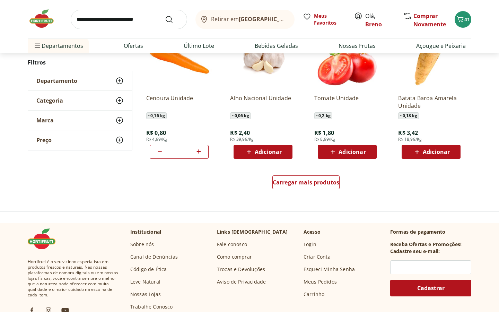
scroll to position [407, 0]
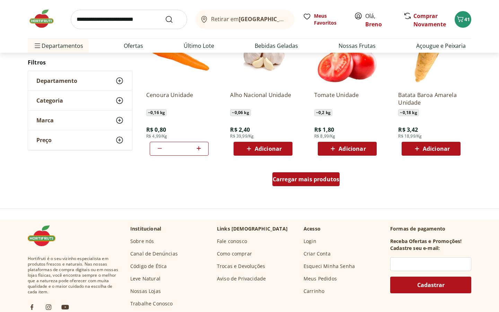
click at [333, 179] on span "Carregar mais produtos" at bounding box center [306, 179] width 67 height 6
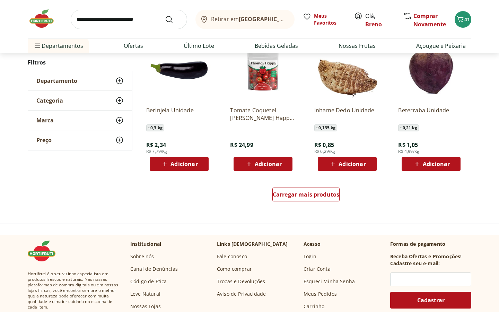
scroll to position [845, 0]
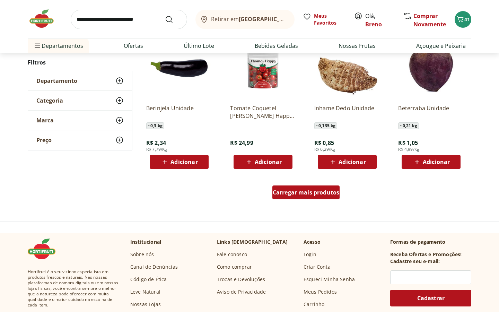
click at [311, 191] on span "Carregar mais produtos" at bounding box center [306, 193] width 67 height 6
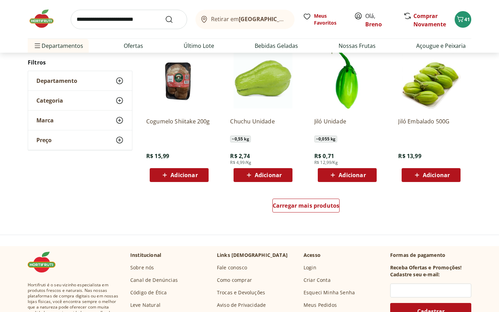
scroll to position [1290, 0]
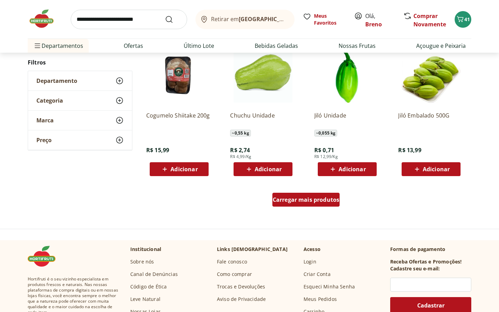
click at [309, 199] on span "Carregar mais produtos" at bounding box center [306, 200] width 67 height 6
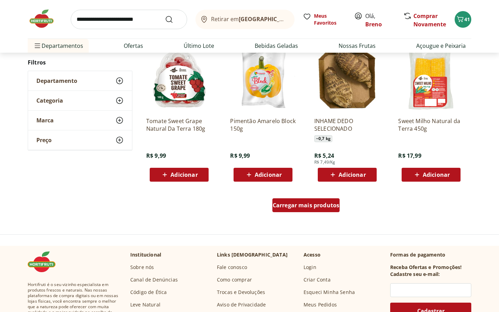
scroll to position [1748, 0]
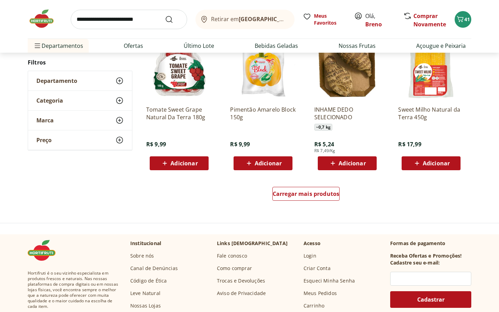
click at [306, 186] on div "Carregar mais produtos" at bounding box center [306, 194] width 336 height 33
click at [307, 192] on span "Carregar mais produtos" at bounding box center [306, 194] width 67 height 6
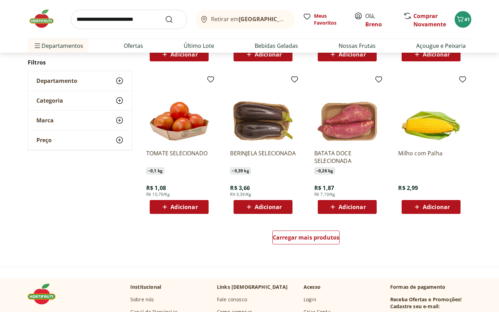
scroll to position [2215, 0]
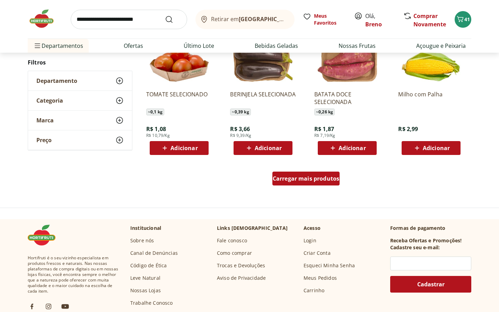
click at [305, 177] on span "Carregar mais produtos" at bounding box center [306, 179] width 67 height 6
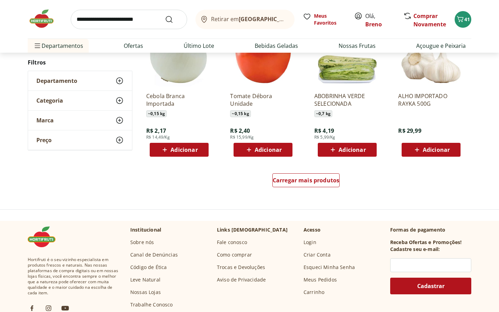
scroll to position [2680, 0]
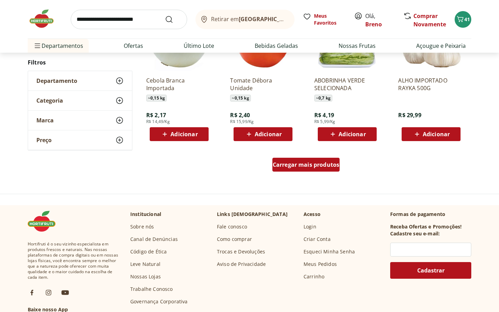
click at [301, 163] on span "Carregar mais produtos" at bounding box center [306, 165] width 67 height 6
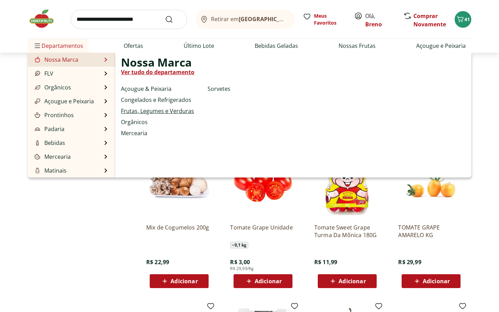
click at [133, 108] on link "Frutas, Legumes e Verduras" at bounding box center [157, 111] width 73 height 8
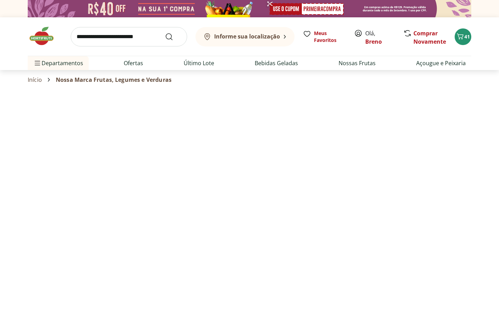
select select "**********"
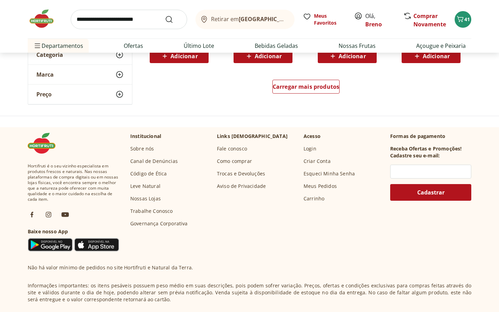
scroll to position [504, 0]
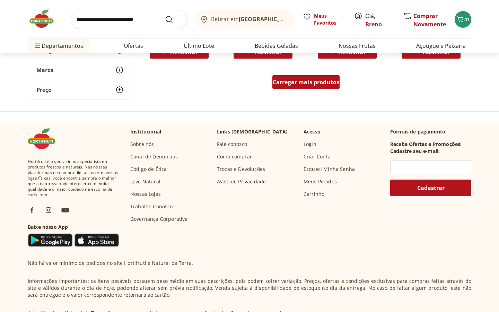
click at [284, 76] on div "Carregar mais produtos" at bounding box center [306, 82] width 68 height 14
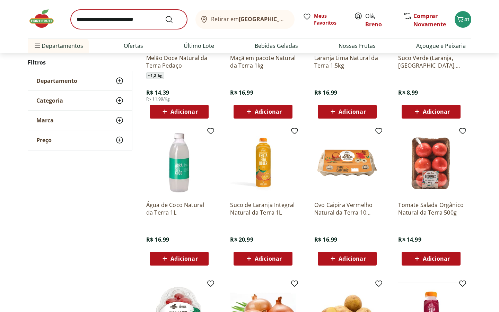
scroll to position [438, 0]
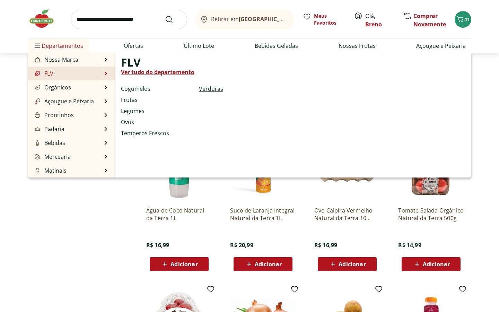
click at [201, 86] on link "Verduras" at bounding box center [211, 89] width 24 height 8
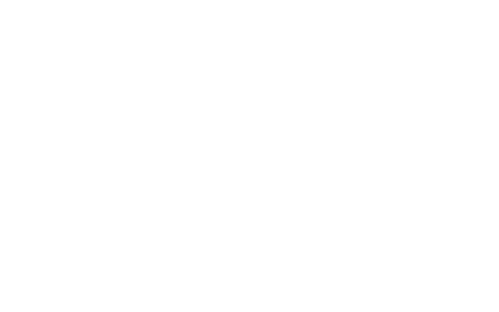
select select "**********"
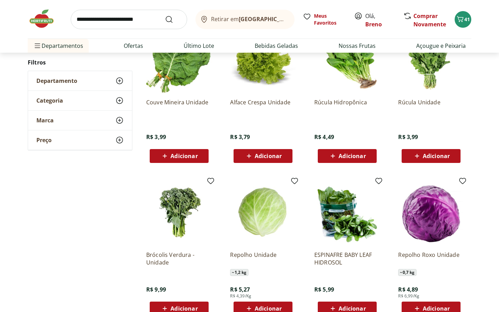
scroll to position [249, 0]
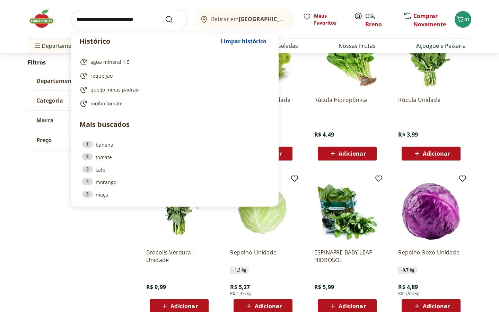
click at [141, 20] on input "search" at bounding box center [129, 19] width 116 height 19
type input "*"
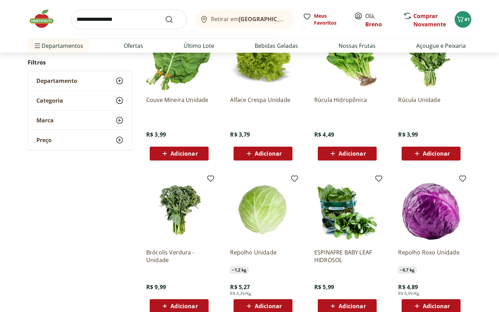
type input "**********"
click at [165, 15] on button "Submit Search" at bounding box center [173, 19] width 17 height 8
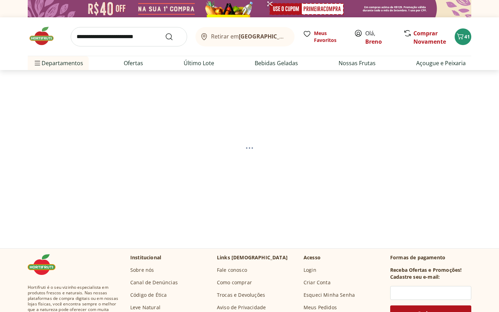
select select "**********"
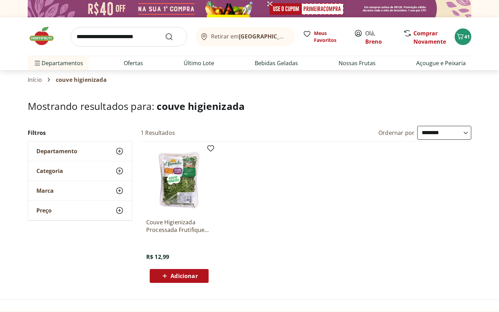
click at [127, 35] on input "search" at bounding box center [129, 36] width 116 height 19
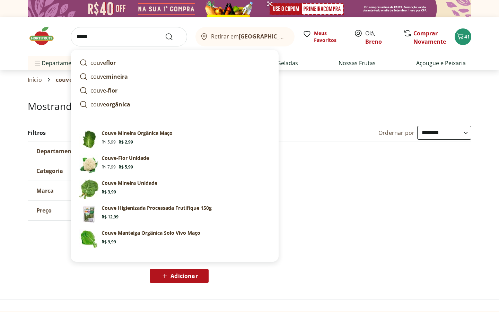
type input "*****"
click at [165, 33] on button "Submit Search" at bounding box center [173, 37] width 17 height 8
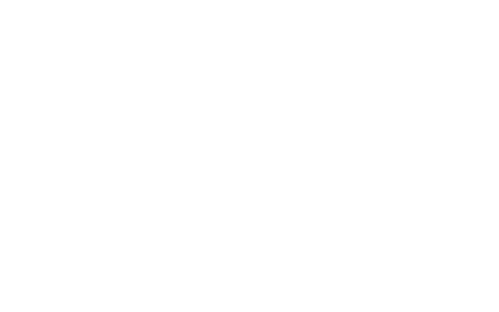
select select "**********"
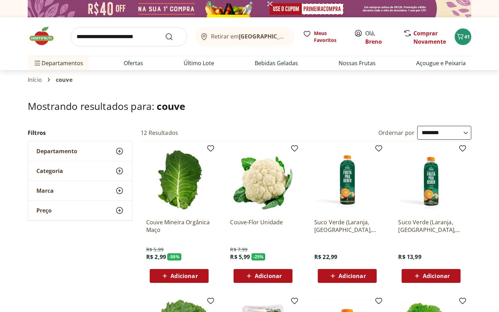
click at [182, 277] on span "Adicionar" at bounding box center [183, 276] width 27 height 6
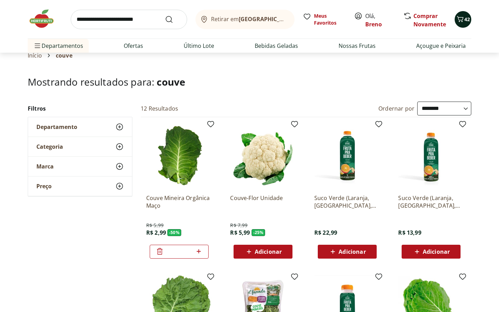
click at [457, 23] on icon "Carrinho" at bounding box center [460, 19] width 8 height 8
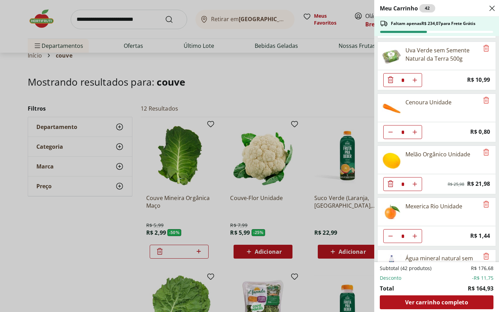
scroll to position [103, 0]
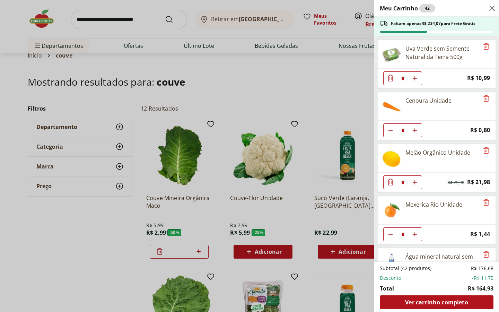
click at [415, 127] on button "Aumentar Quantidade" at bounding box center [415, 130] width 14 height 14
type input "*"
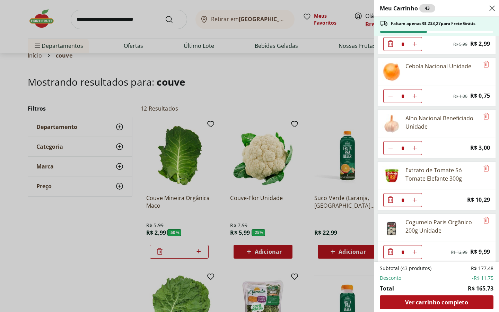
scroll to position [401, 0]
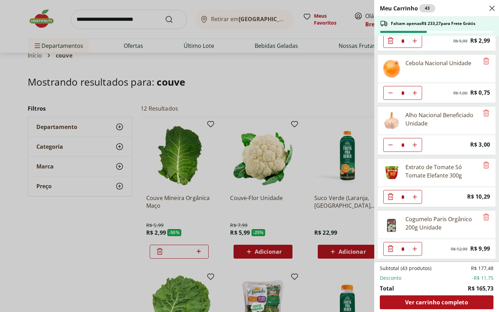
click at [130, 15] on div "Meu Carrinho 43 Faltam apenas R$ 233,27 para Frete Grátis Pão de Forma 100% Int…" at bounding box center [249, 156] width 499 height 312
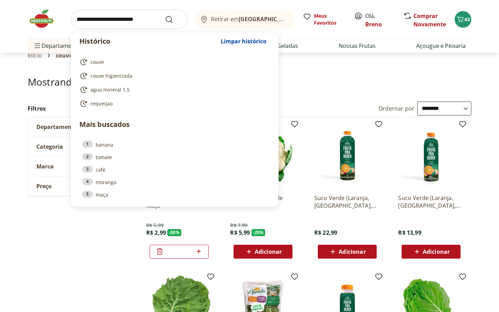
click at [129, 24] on input "search" at bounding box center [129, 19] width 116 height 19
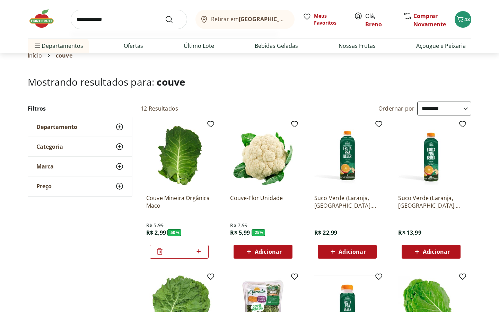
type input "**********"
click at [165, 15] on button "Submit Search" at bounding box center [173, 19] width 17 height 8
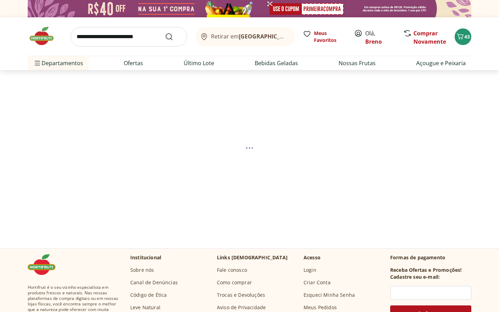
select select "**********"
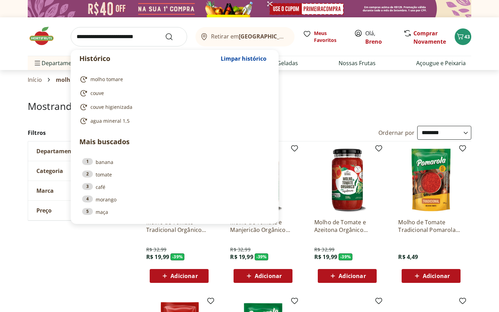
click at [131, 39] on input "search" at bounding box center [129, 36] width 116 height 19
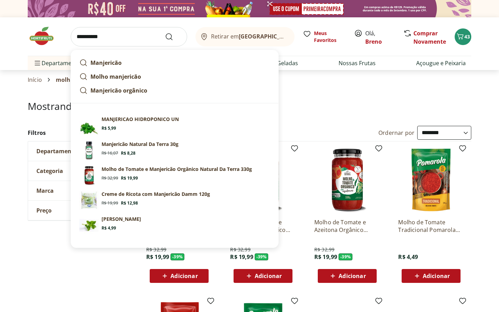
type input "**********"
click at [165, 33] on button "Submit Search" at bounding box center [173, 37] width 17 height 8
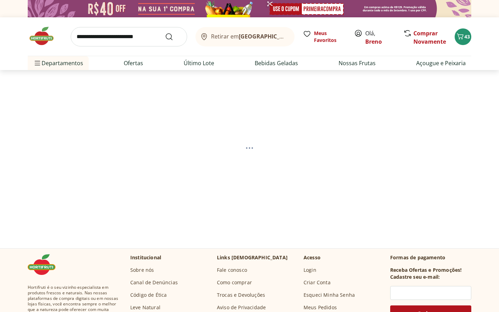
select select "**********"
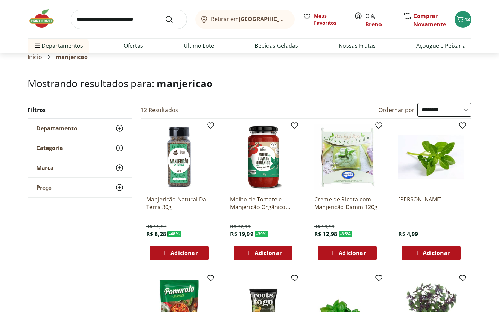
scroll to position [61, 0]
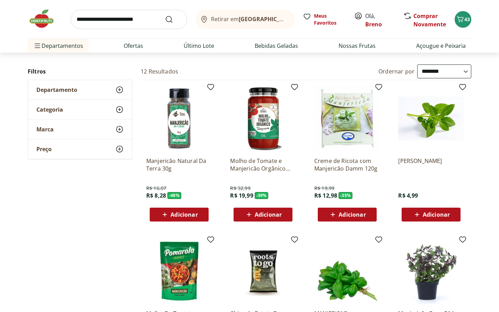
click at [434, 219] on div "Adicionar" at bounding box center [431, 214] width 48 height 12
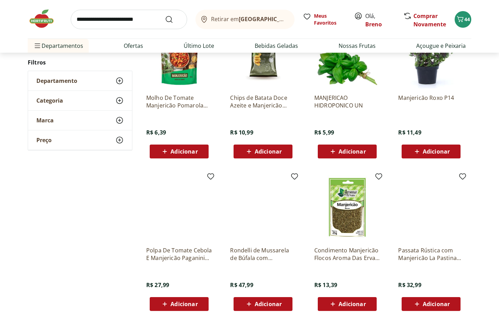
scroll to position [0, 0]
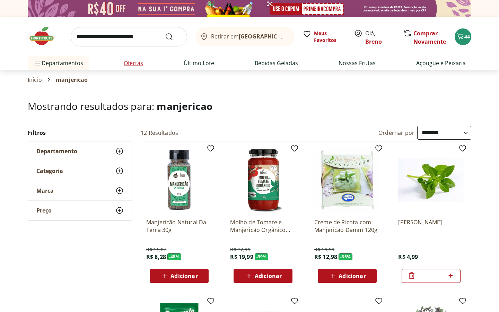
click at [138, 62] on link "Ofertas" at bounding box center [133, 63] width 19 height 8
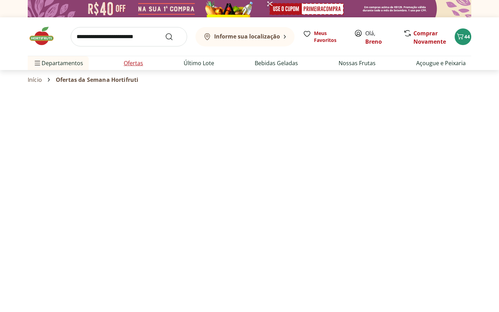
select select "**********"
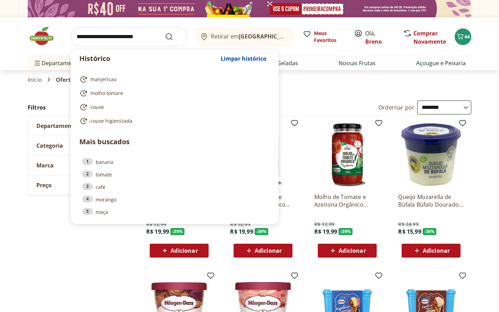
click at [137, 40] on input "search" at bounding box center [129, 36] width 116 height 19
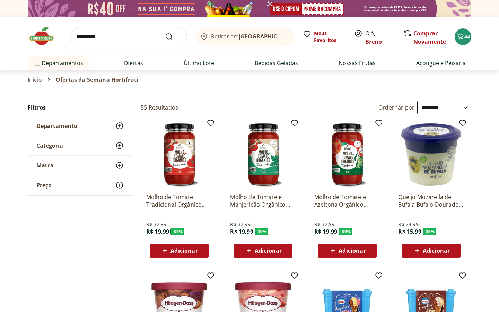
type input "*********"
click at [165, 33] on button "Submit Search" at bounding box center [173, 37] width 17 height 8
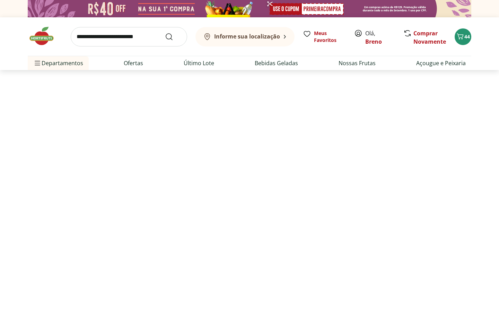
select select "**********"
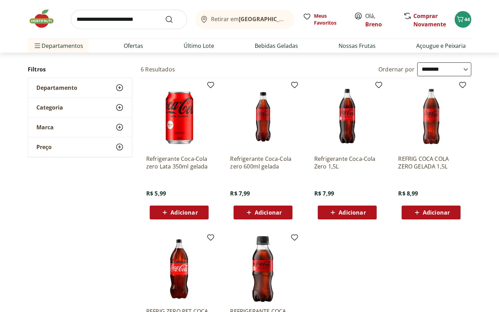
scroll to position [73, 0]
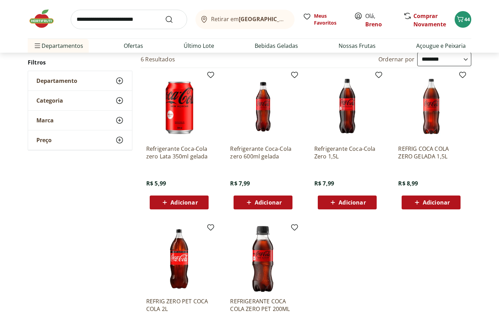
click at [343, 201] on span "Adicionar" at bounding box center [352, 203] width 27 height 6
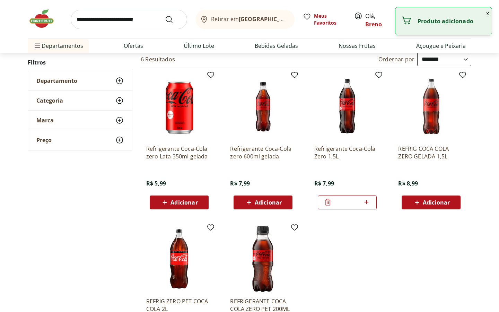
click at [368, 203] on icon at bounding box center [366, 202] width 9 height 8
click at [113, 229] on div "**********" at bounding box center [250, 209] width 444 height 315
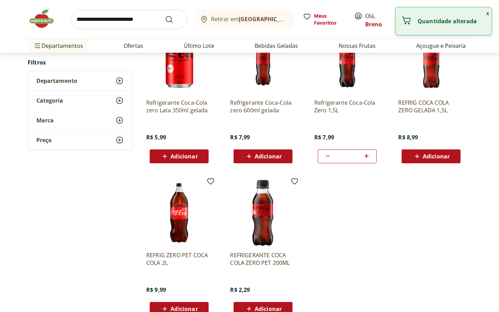
scroll to position [122, 0]
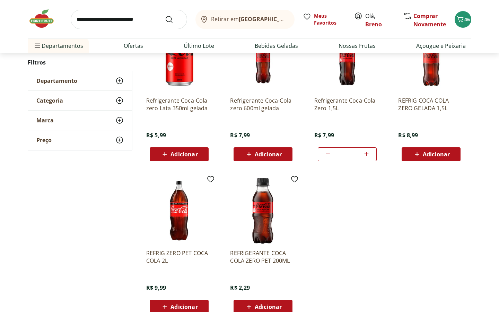
click at [329, 153] on icon at bounding box center [328, 154] width 8 height 8
type input "*"
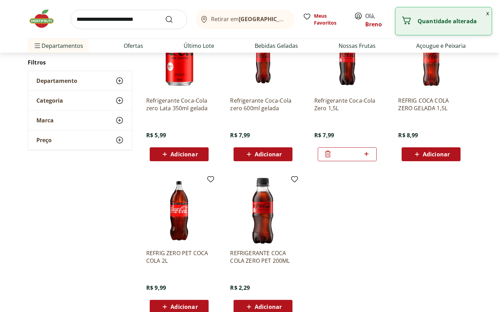
click at [329, 153] on icon at bounding box center [328, 154] width 8 height 8
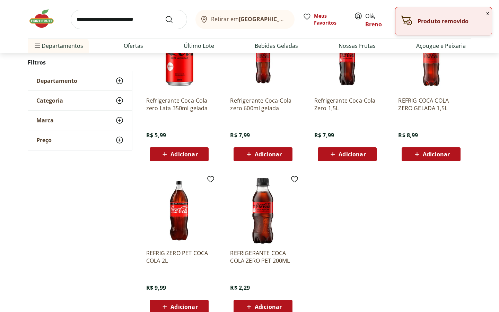
click at [161, 304] on icon at bounding box center [164, 306] width 9 height 8
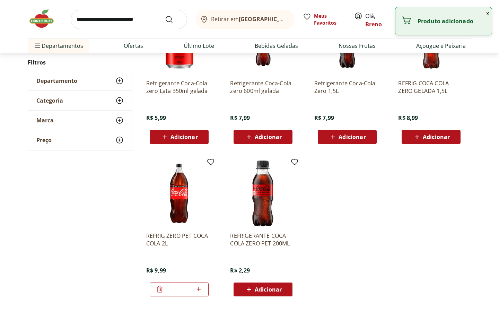
scroll to position [147, 0]
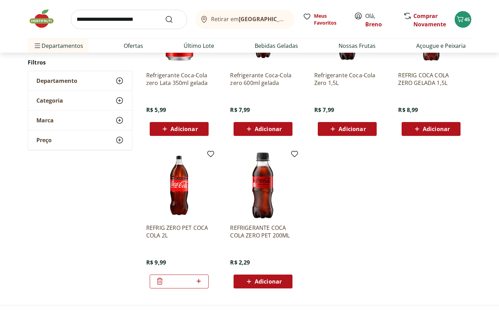
click at [161, 280] on icon at bounding box center [160, 281] width 8 height 8
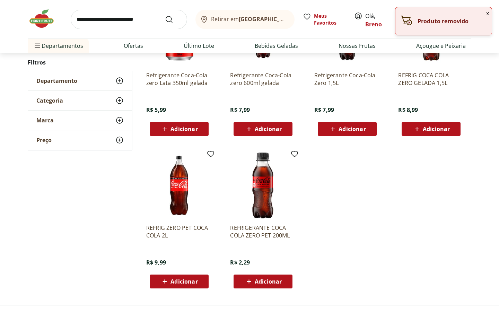
click at [345, 130] on span "Adicionar" at bounding box center [352, 129] width 27 height 6
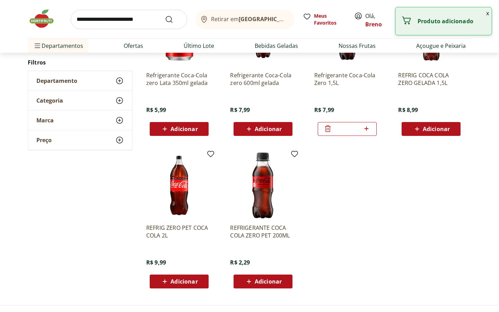
click at [367, 130] on icon at bounding box center [366, 128] width 9 height 8
type input "*"
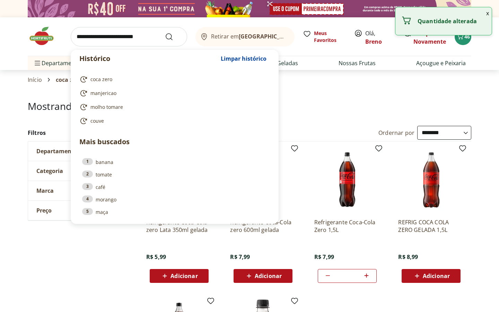
click at [136, 35] on input "search" at bounding box center [129, 36] width 116 height 19
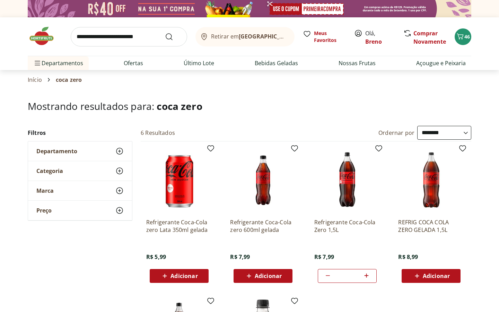
click at [308, 100] on h1 "Mostrando resultados para: coca zero" at bounding box center [250, 105] width 444 height 11
click at [470, 35] on button "46" at bounding box center [463, 36] width 17 height 17
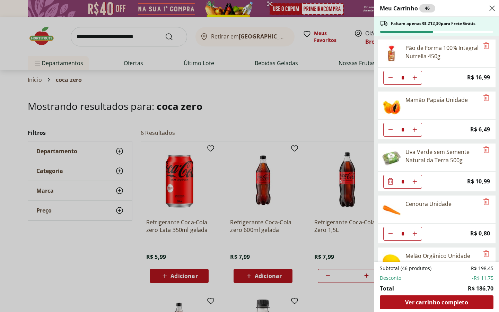
click at [335, 105] on div "Meu Carrinho 46 Faltam apenas R$ 212,30 para Frete Grátis Pão de Forma 100% Int…" at bounding box center [249, 156] width 499 height 312
